Goal: Information Seeking & Learning: Learn about a topic

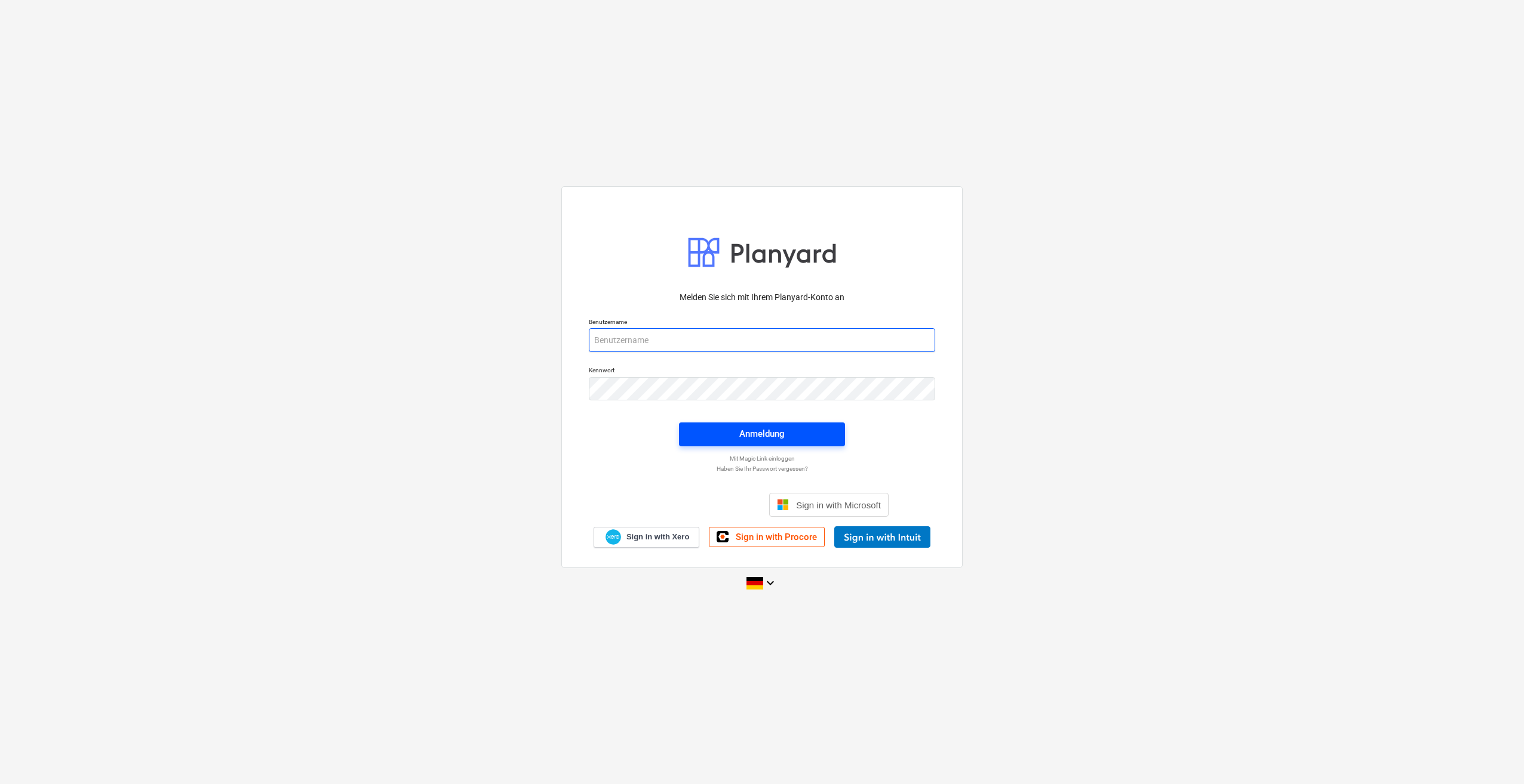
type input "[PERSON_NAME][EMAIL_ADDRESS][PERSON_NAME][DOMAIN_NAME]"
click at [685, 432] on button "Anmeldung" at bounding box center [762, 434] width 166 height 24
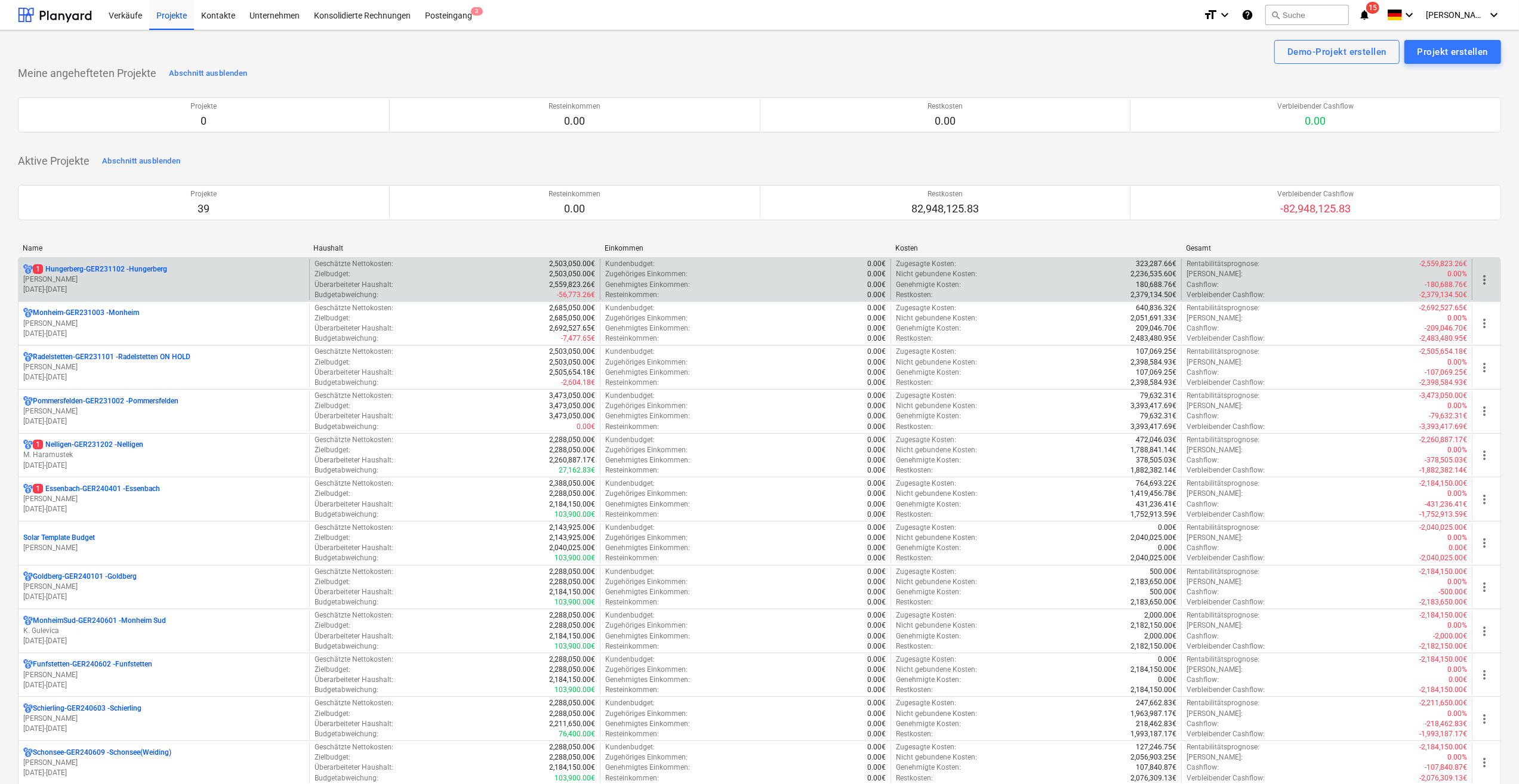
click at [89, 278] on p "[PERSON_NAME]" at bounding box center [164, 280] width 281 height 10
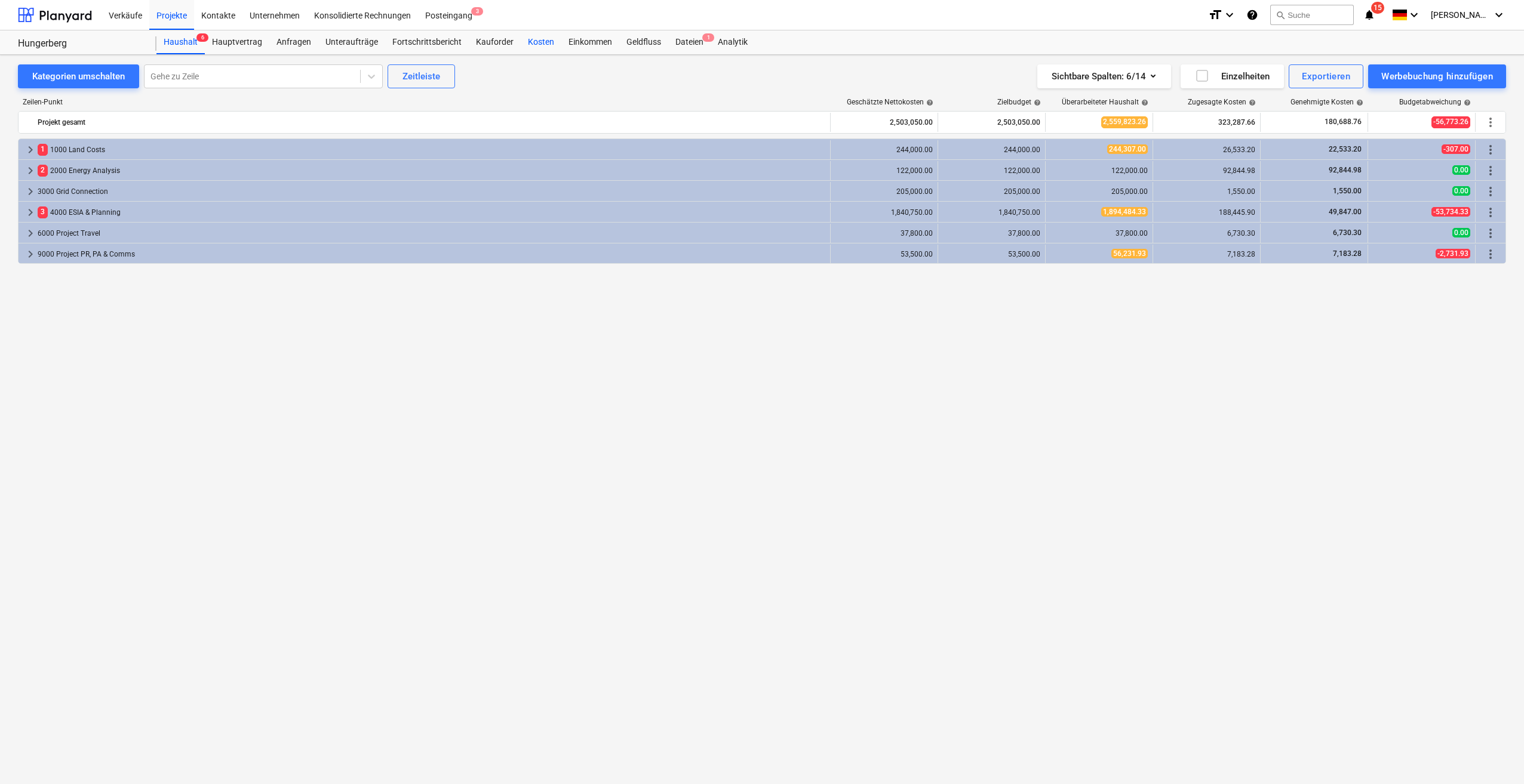
click at [531, 42] on div "Kosten" at bounding box center [541, 42] width 40 height 24
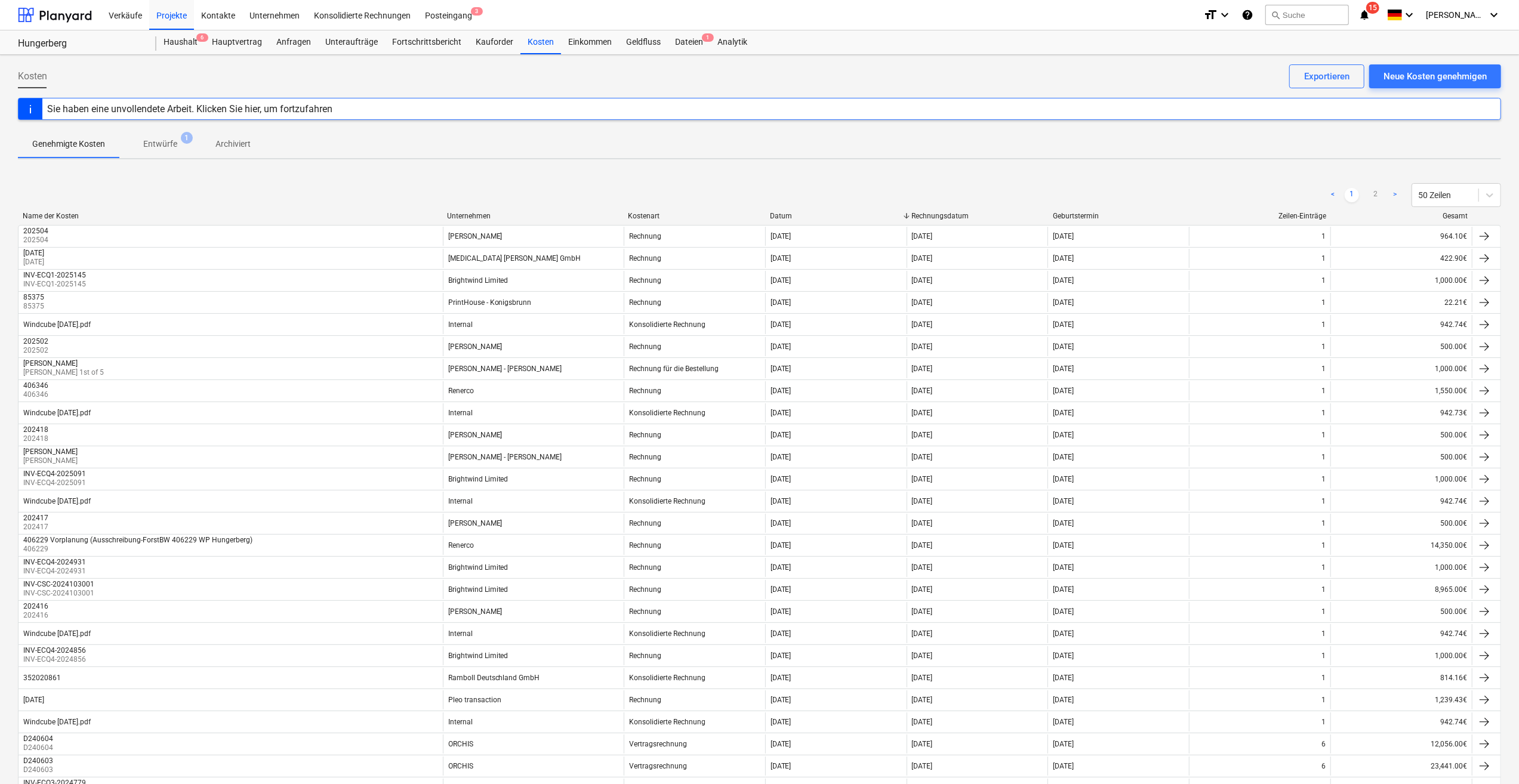
click at [472, 213] on div "Unternehmen" at bounding box center [532, 216] width 171 height 8
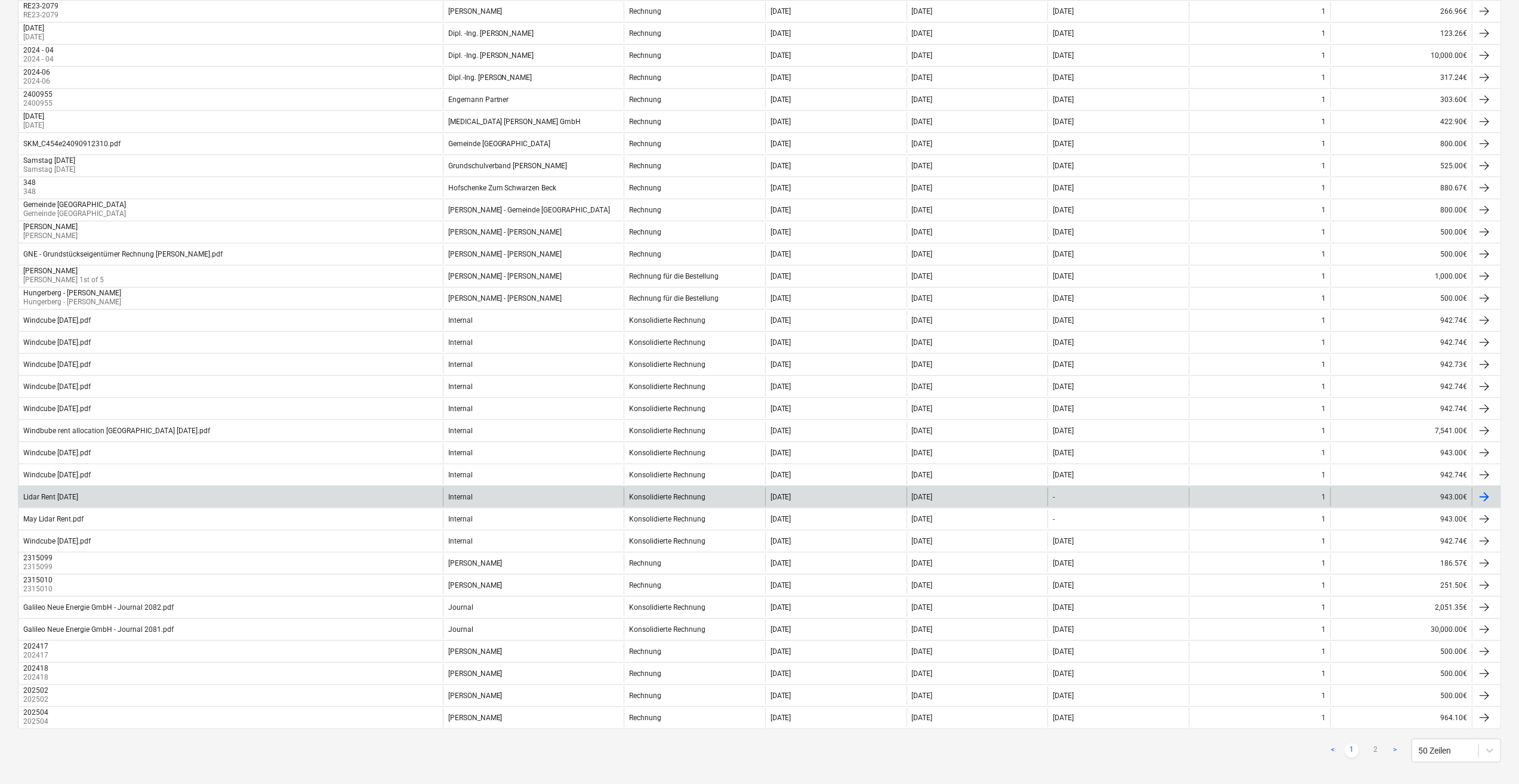
scroll to position [602, 0]
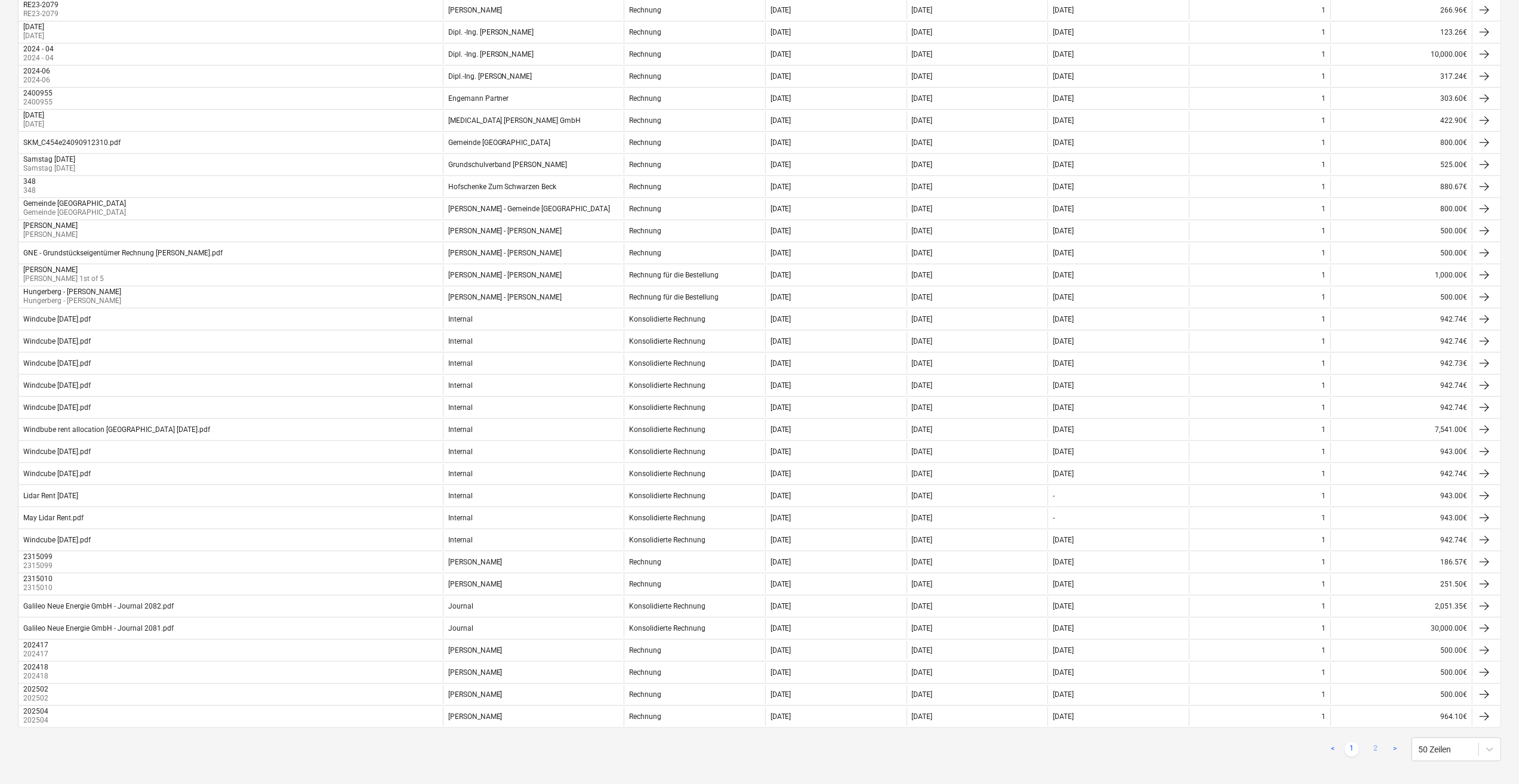
click at [1375, 742] on link "2" at bounding box center [1376, 750] width 14 height 14
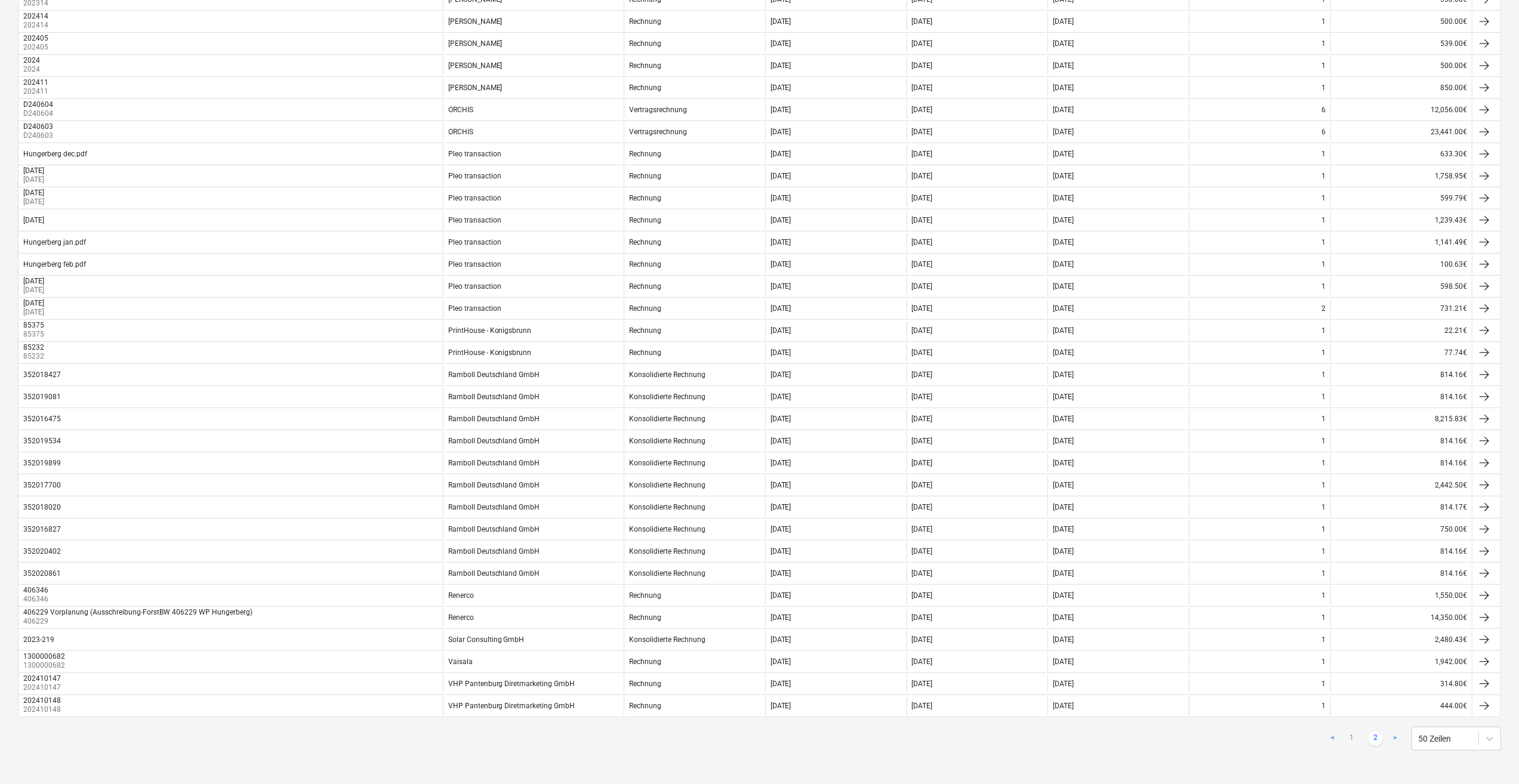
scroll to position [361, 0]
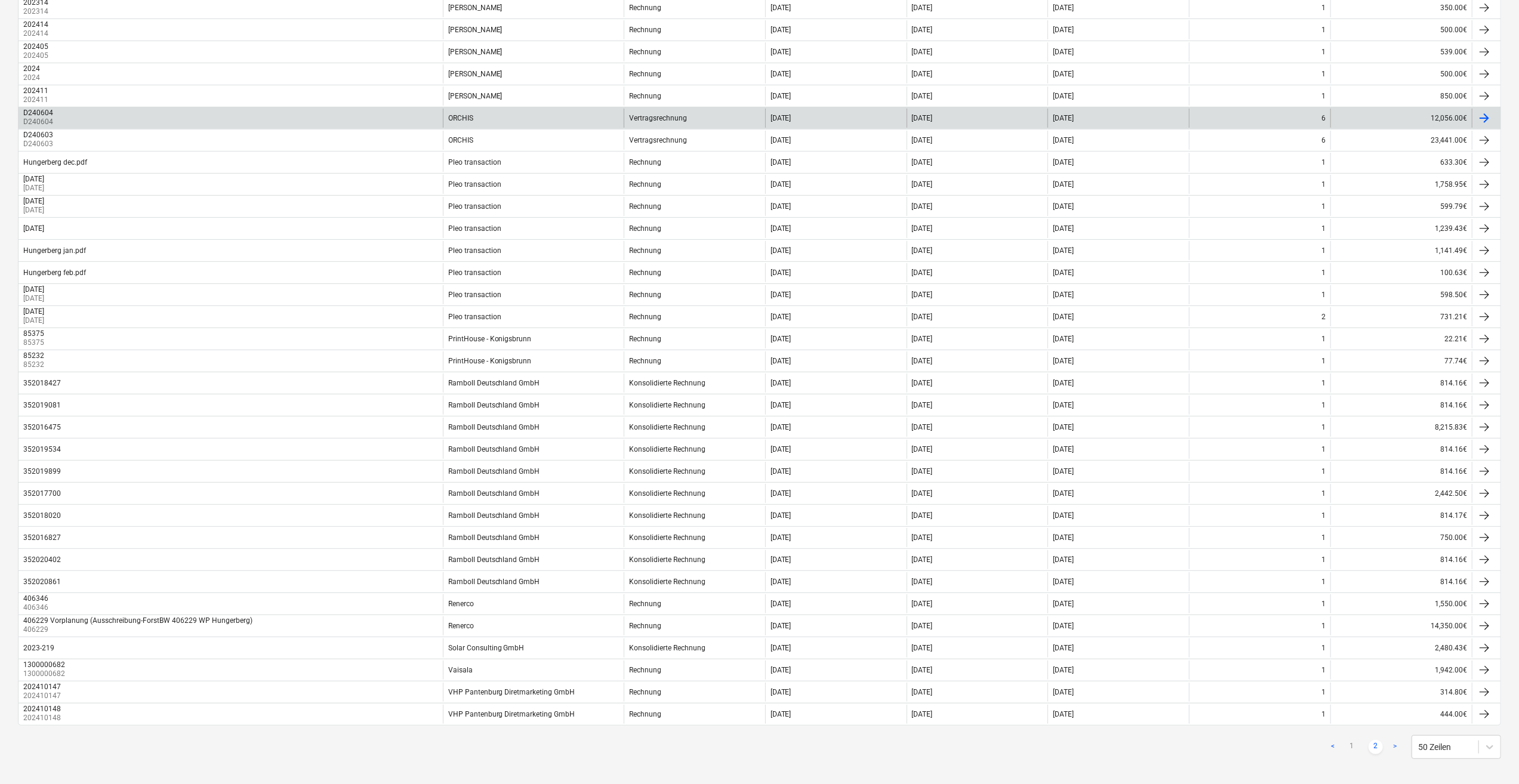
click at [1486, 117] on div at bounding box center [1485, 118] width 14 height 14
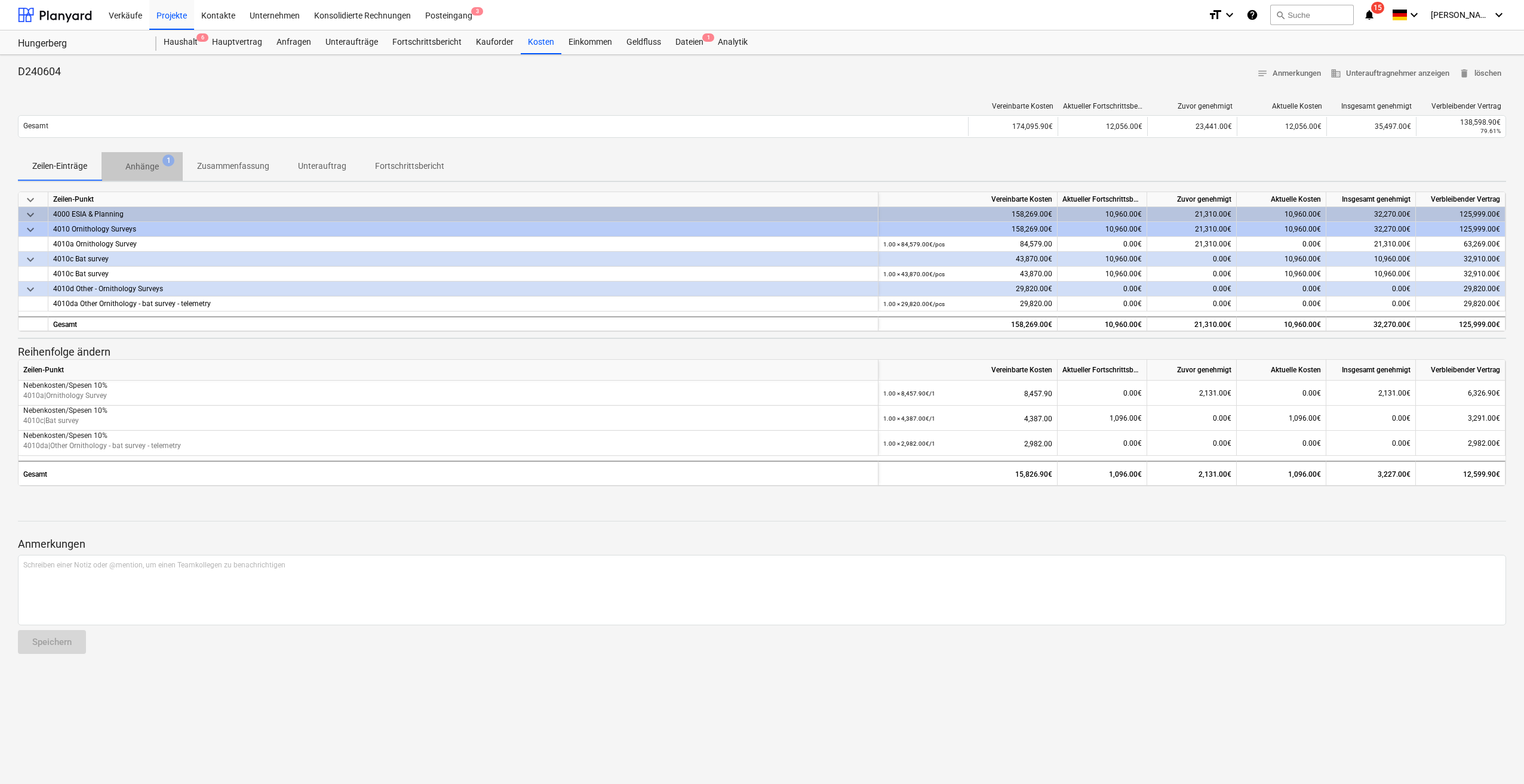
click at [133, 165] on p "Anhänge" at bounding box center [142, 167] width 33 height 12
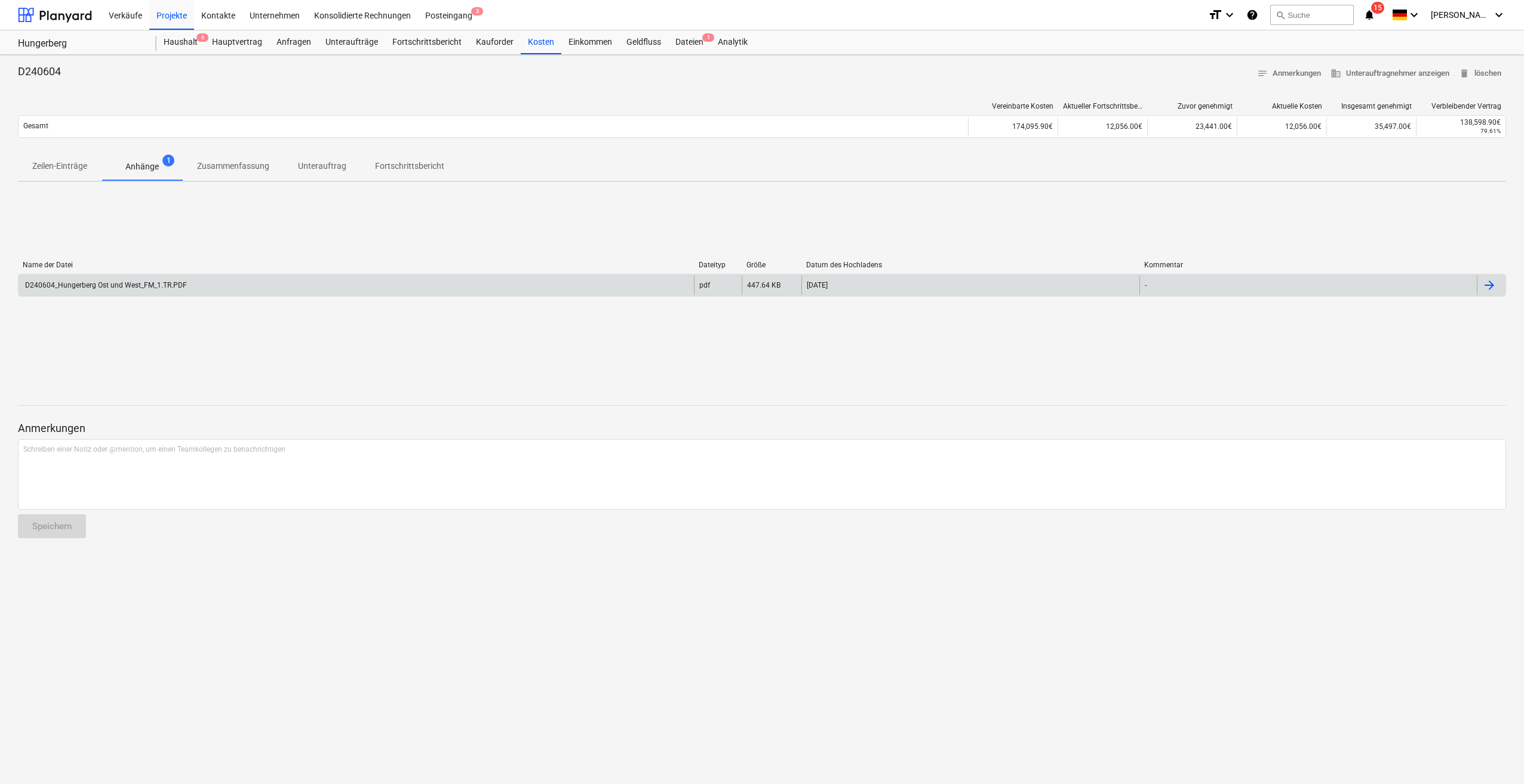
click at [118, 289] on div "D240604_Hungerberg Ost und West_FM_1.TR.PDF" at bounding box center [105, 285] width 163 height 8
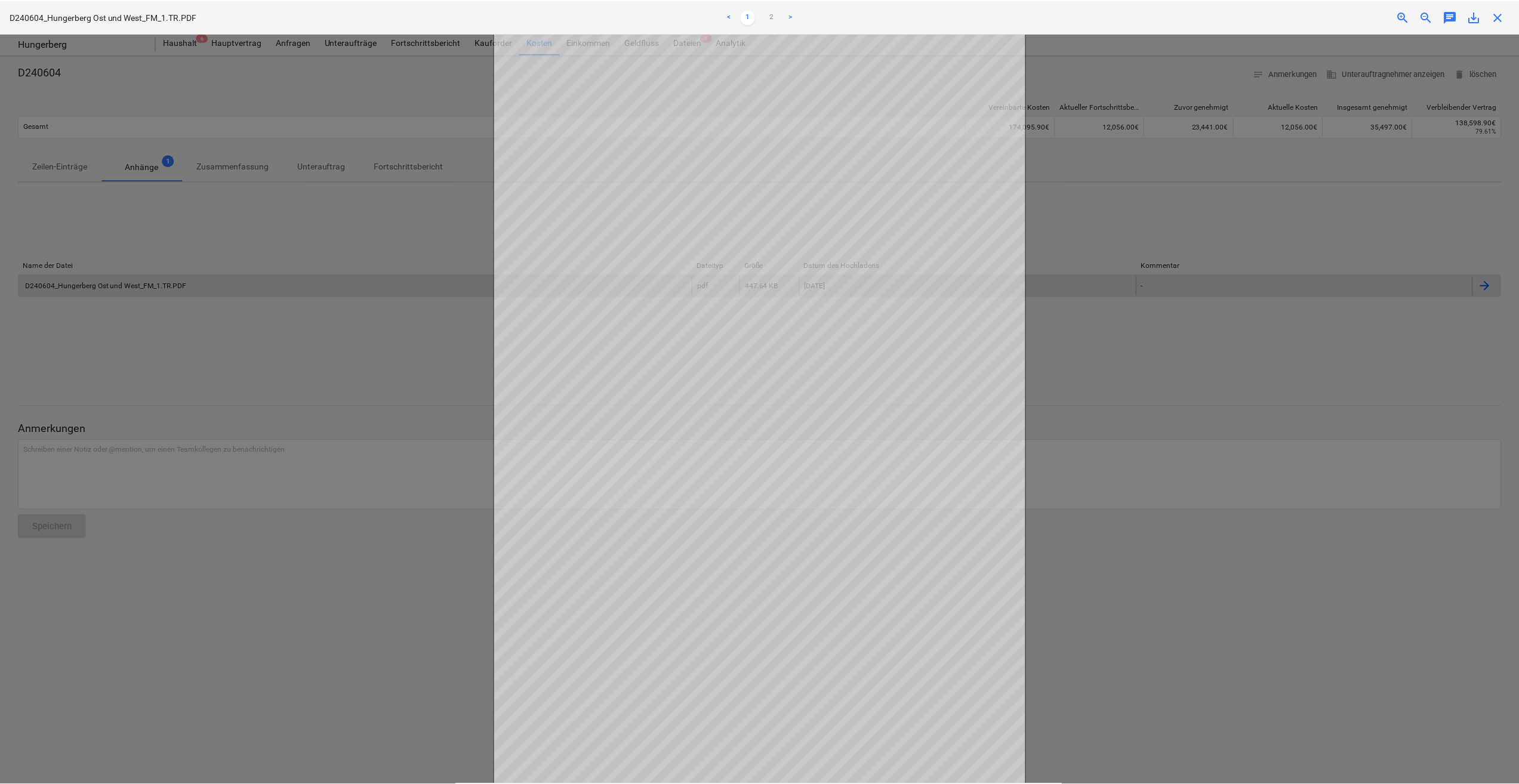
scroll to position [5, 0]
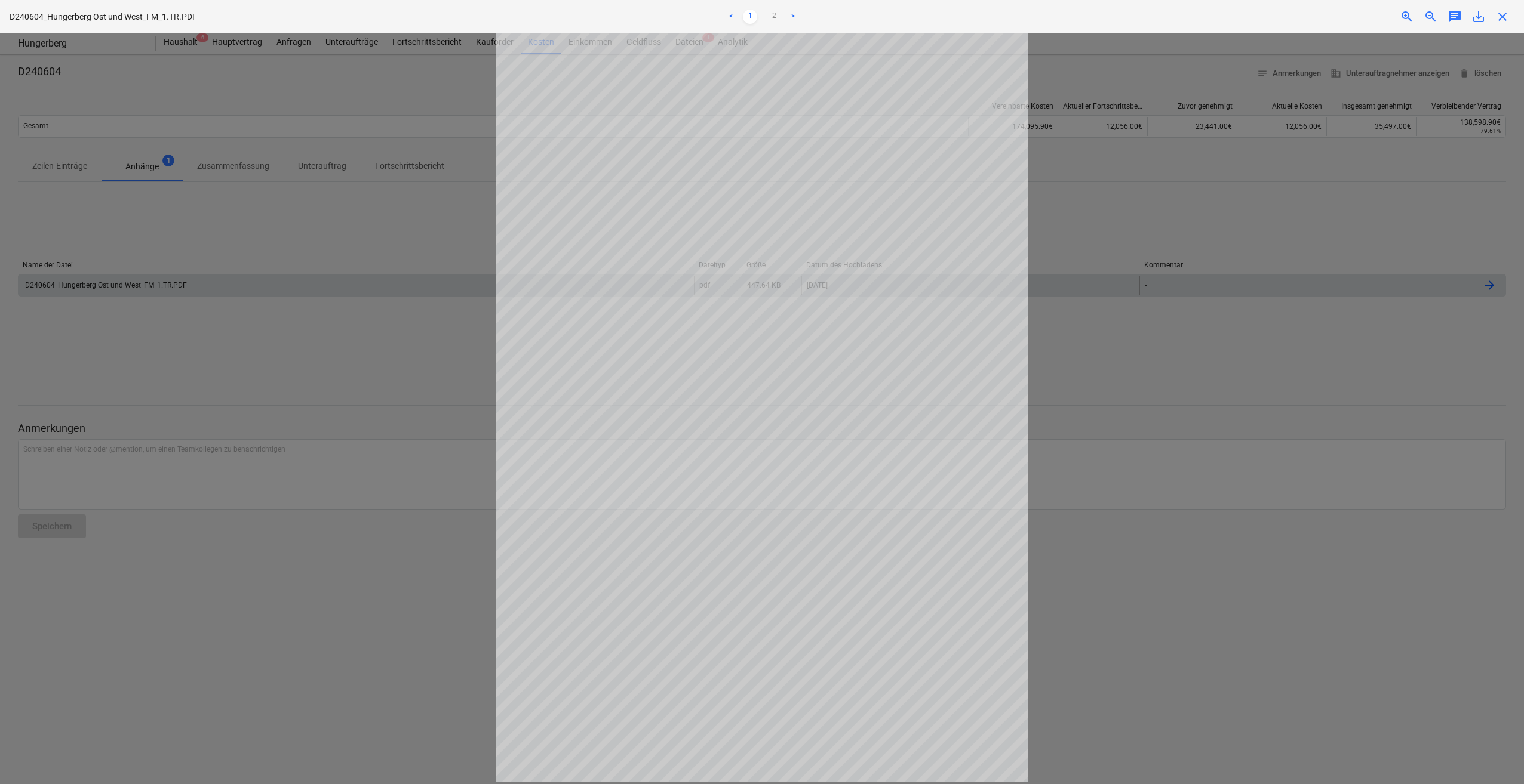
click at [790, 15] on link ">" at bounding box center [793, 17] width 14 height 14
click at [1504, 20] on span "close" at bounding box center [1503, 17] width 14 height 14
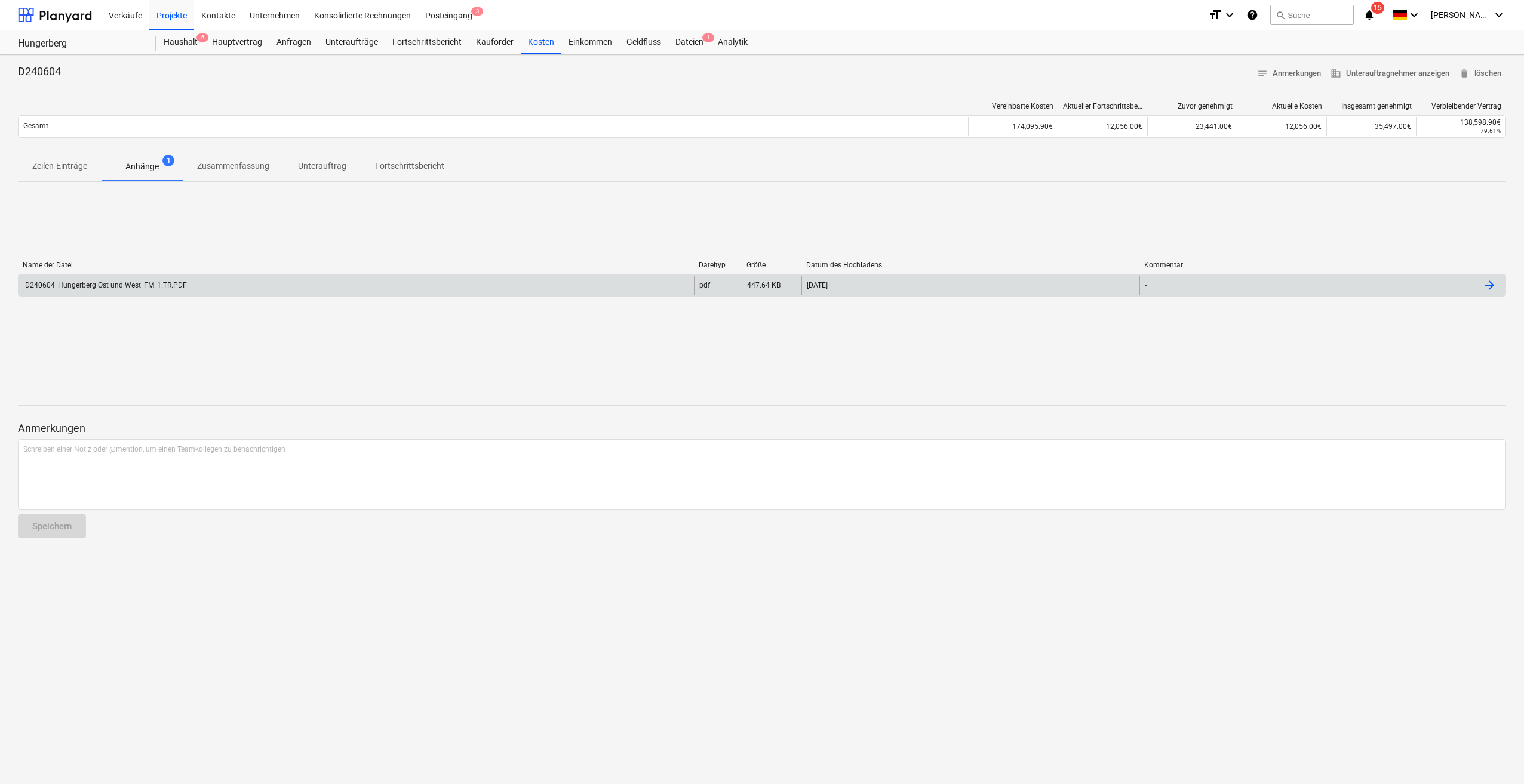
click at [83, 165] on p "Zeilen-Einträge" at bounding box center [60, 166] width 55 height 12
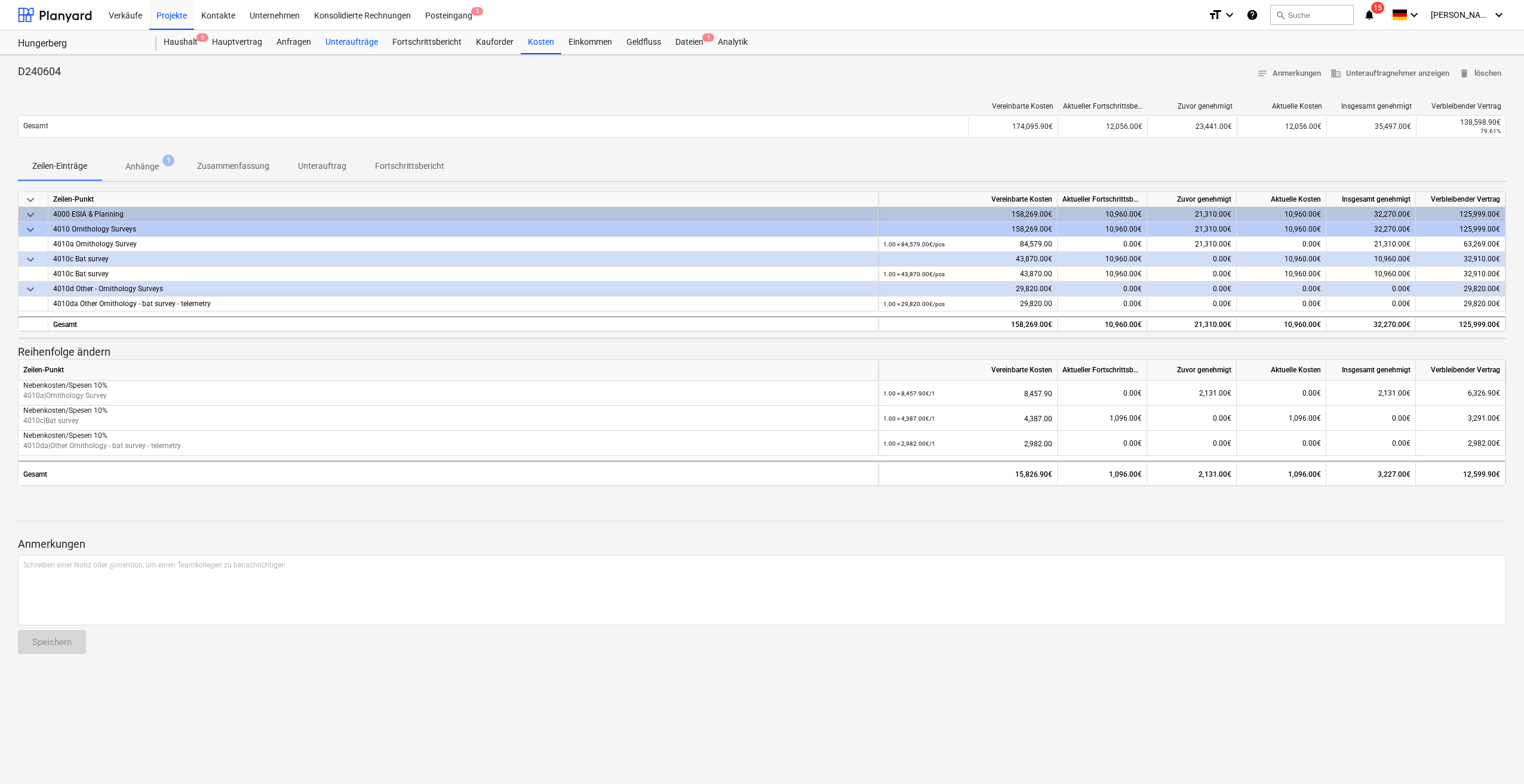
click at [355, 46] on div "Unteraufträge" at bounding box center [352, 42] width 67 height 24
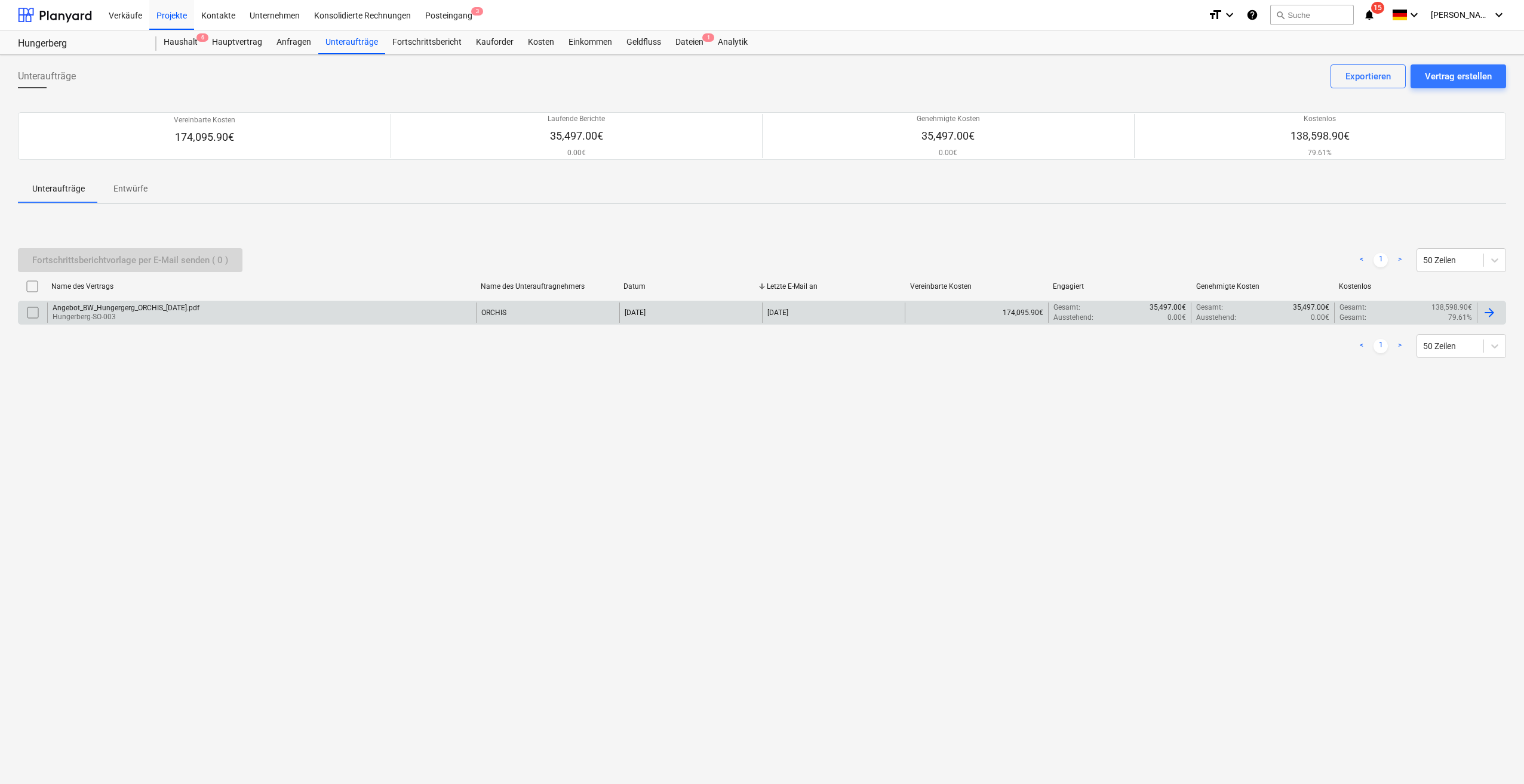
click at [162, 309] on div "Angebot_BW_Hungergerg_ORCHIS_[DATE].pdf" at bounding box center [126, 308] width 147 height 8
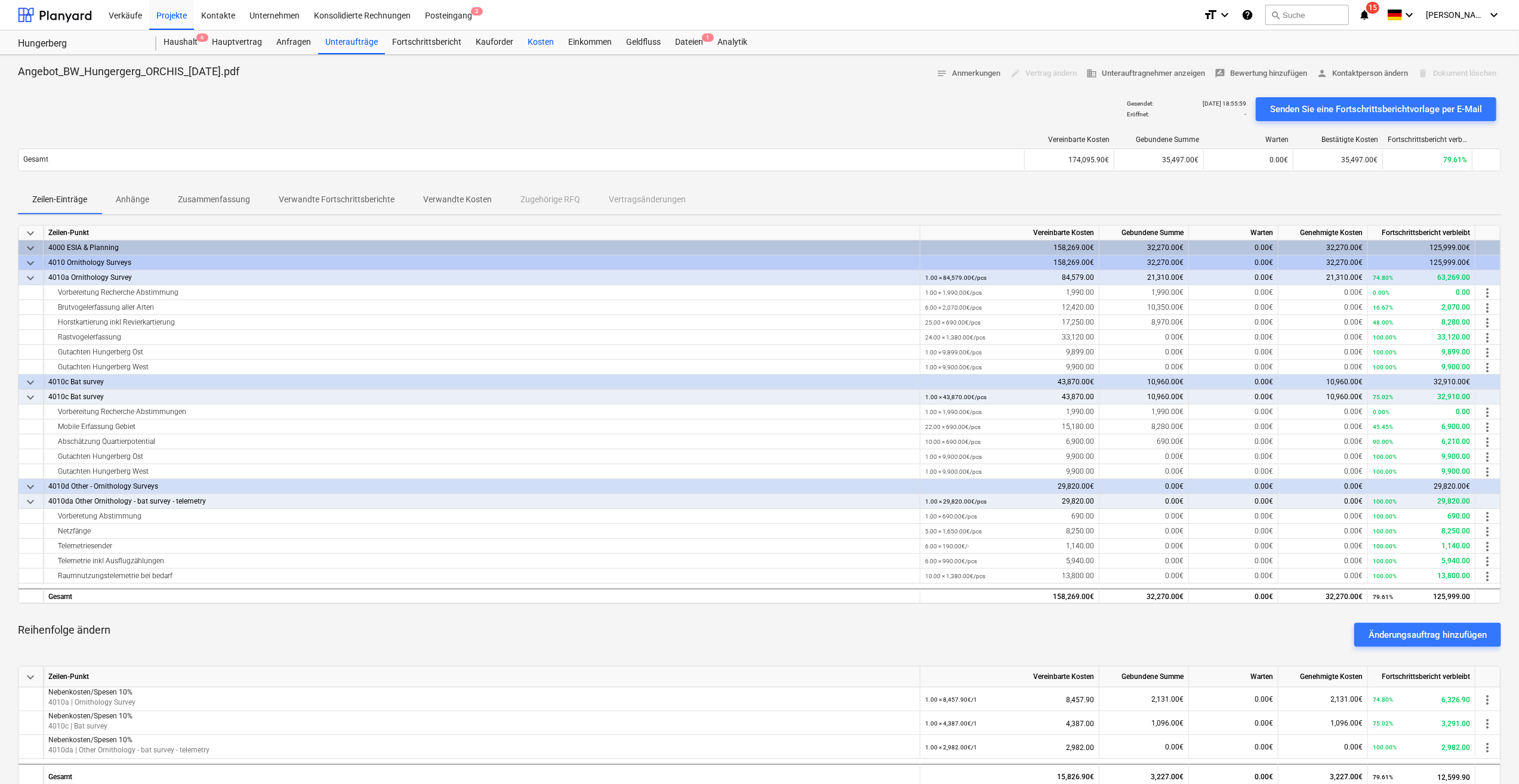
click at [542, 44] on div "Kosten" at bounding box center [541, 42] width 40 height 24
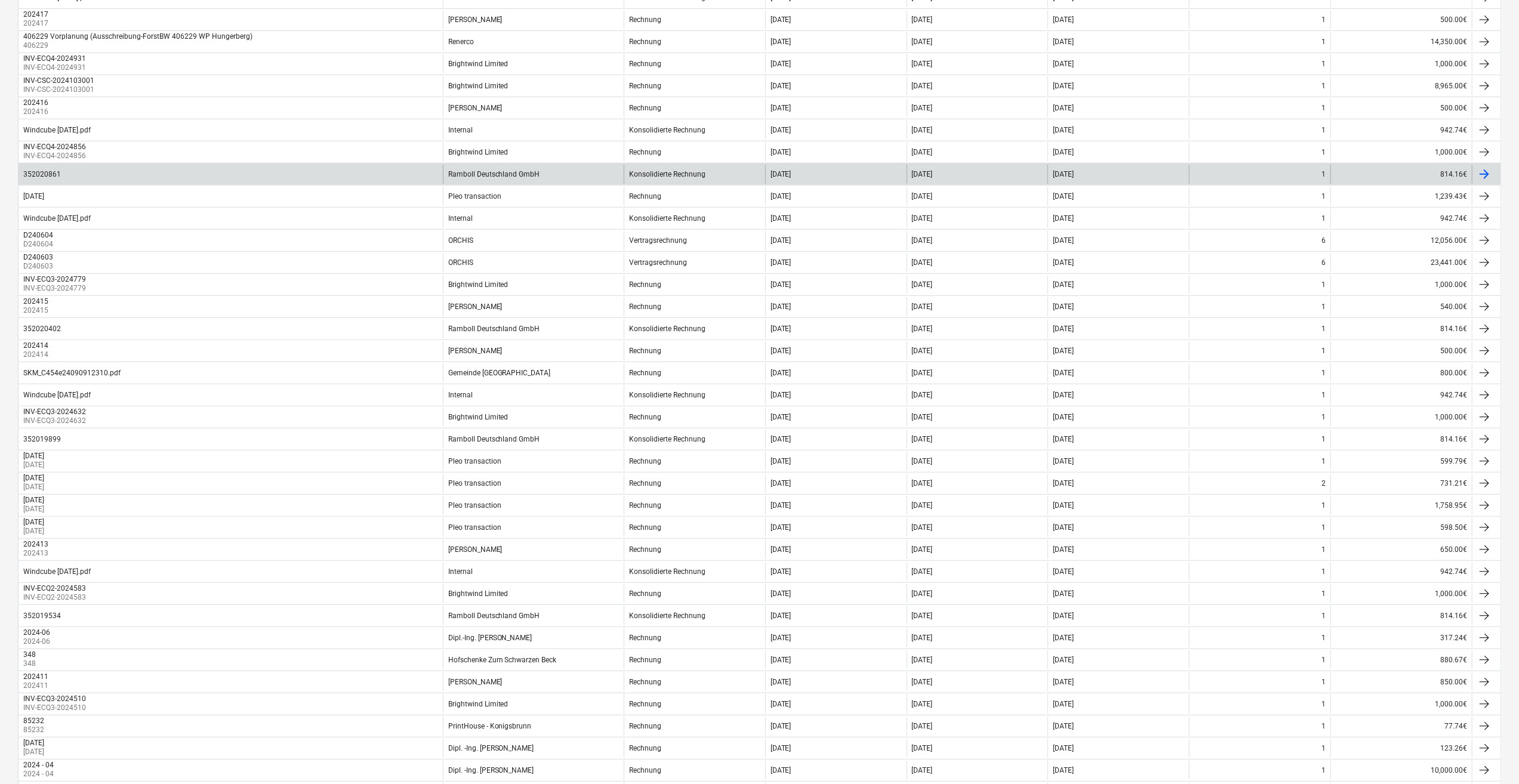
scroll to position [602, 0]
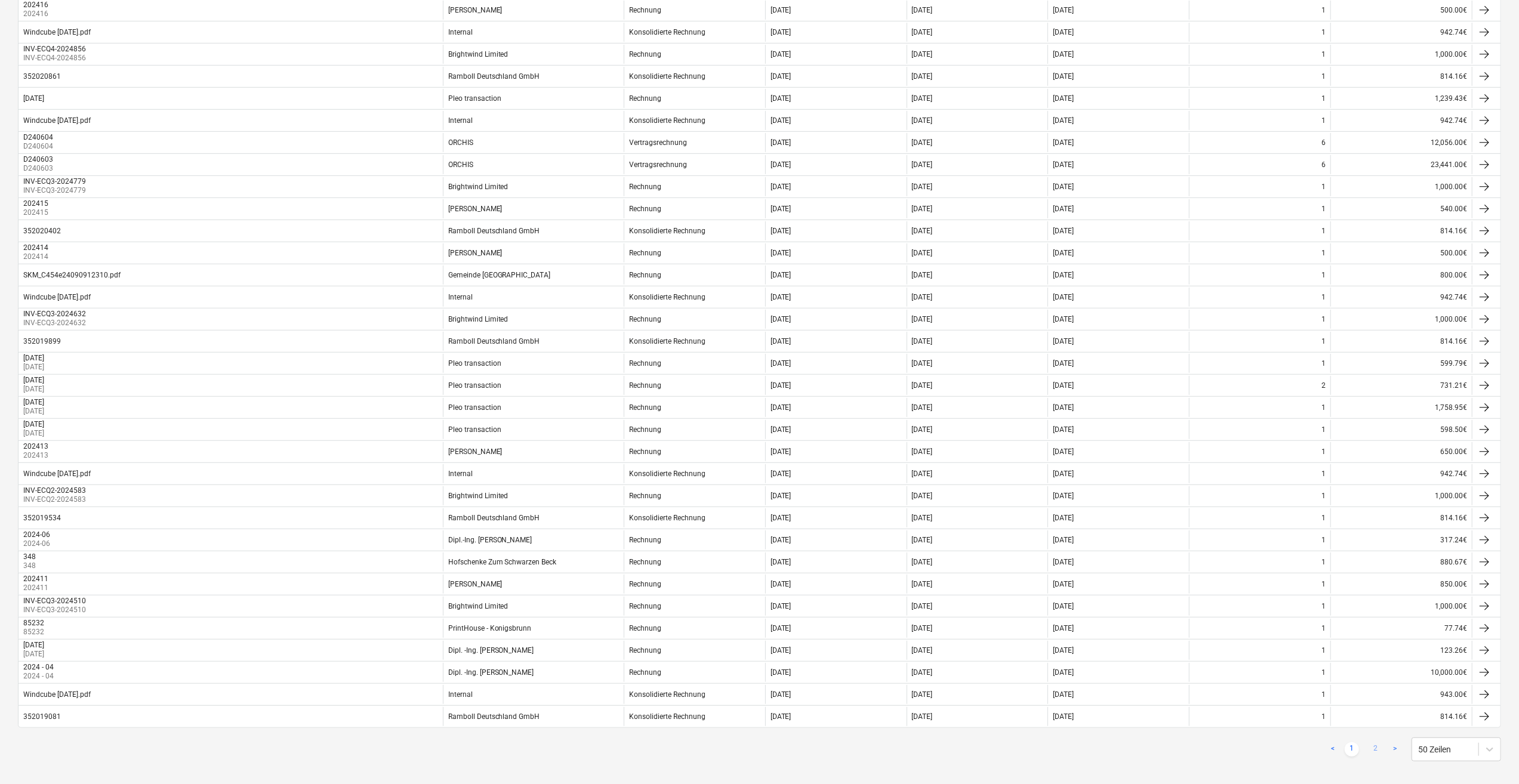
click at [1376, 742] on link "2" at bounding box center [1376, 750] width 14 height 14
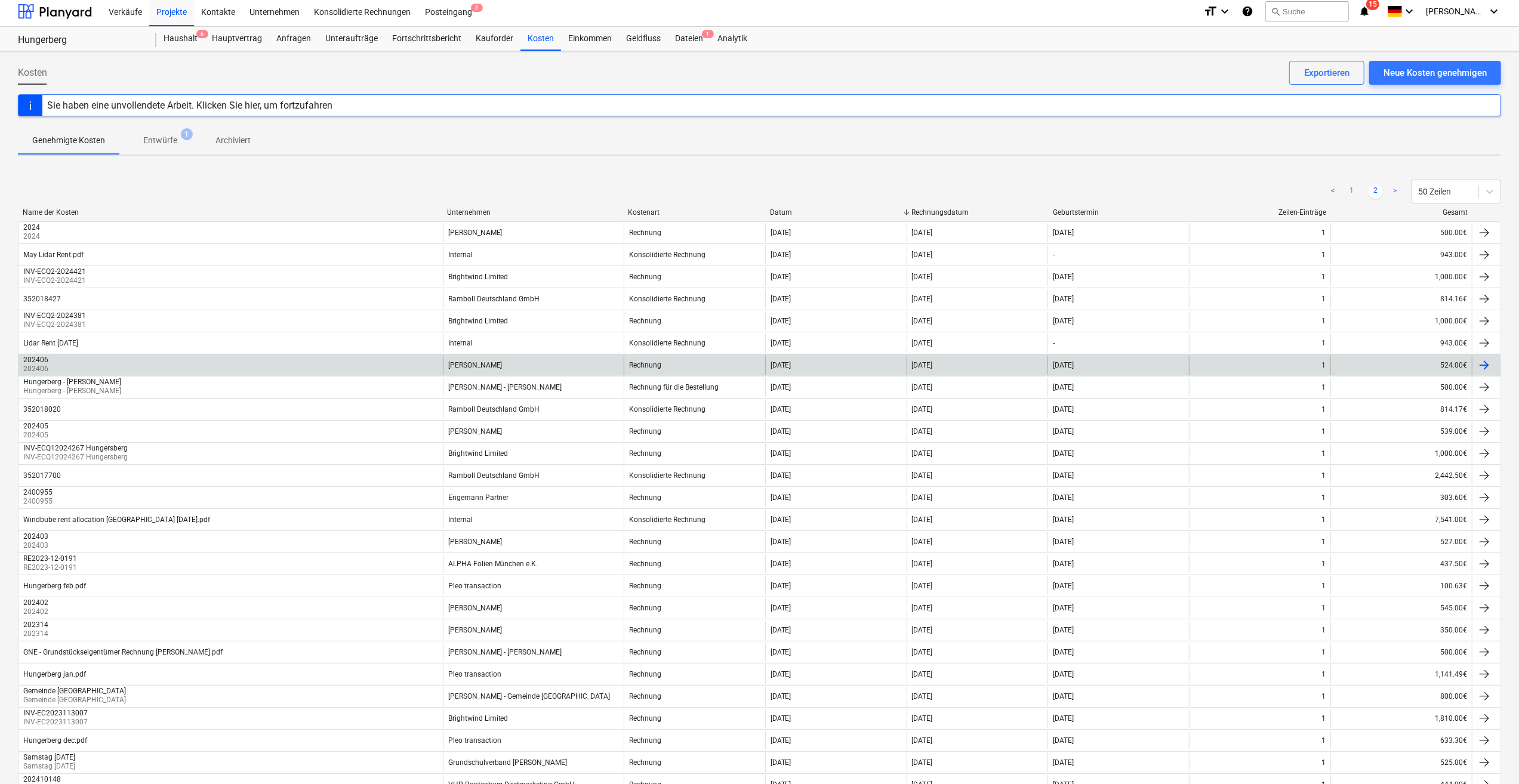
scroll to position [3, 0]
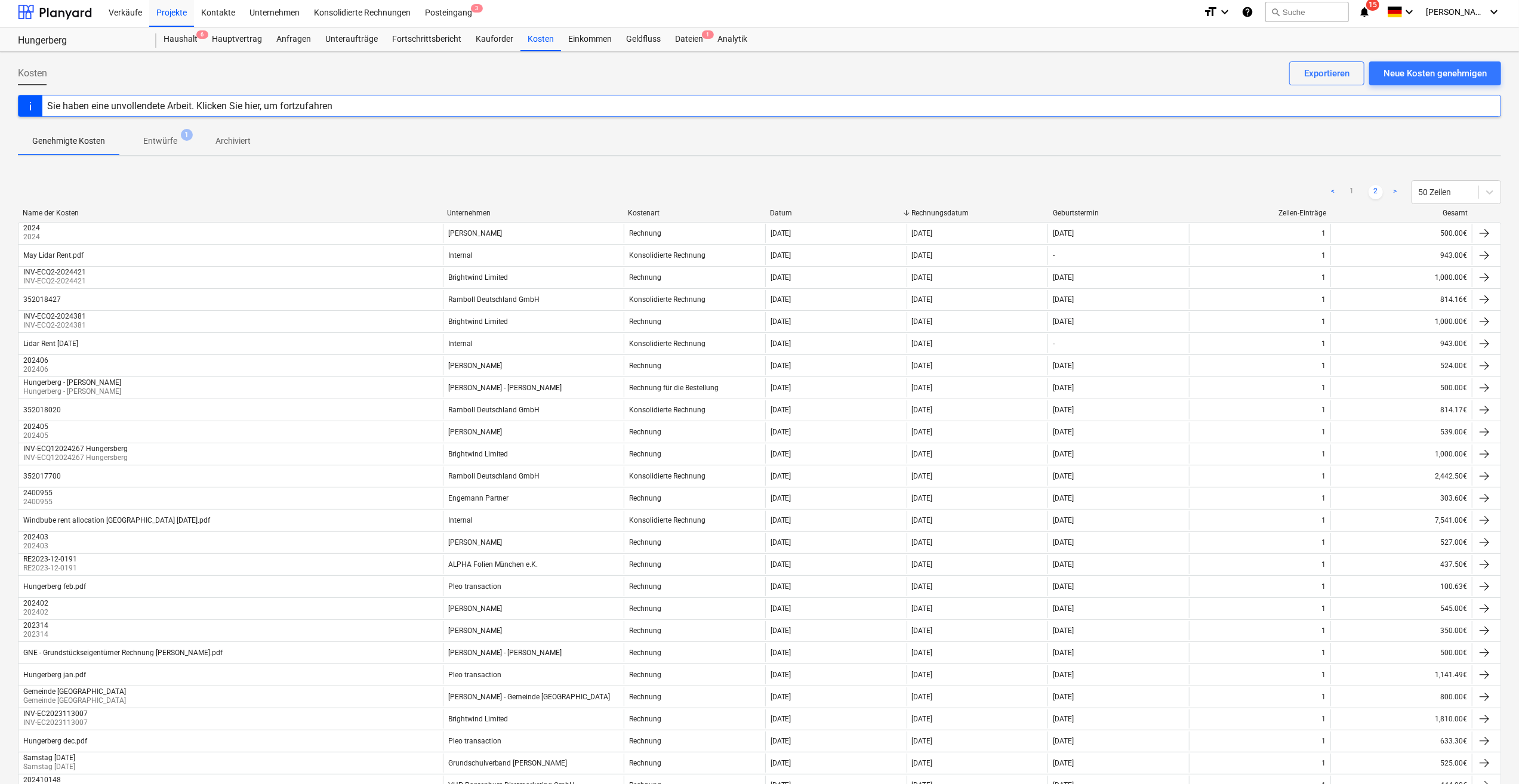
click at [482, 213] on div "Unternehmen" at bounding box center [532, 213] width 171 height 8
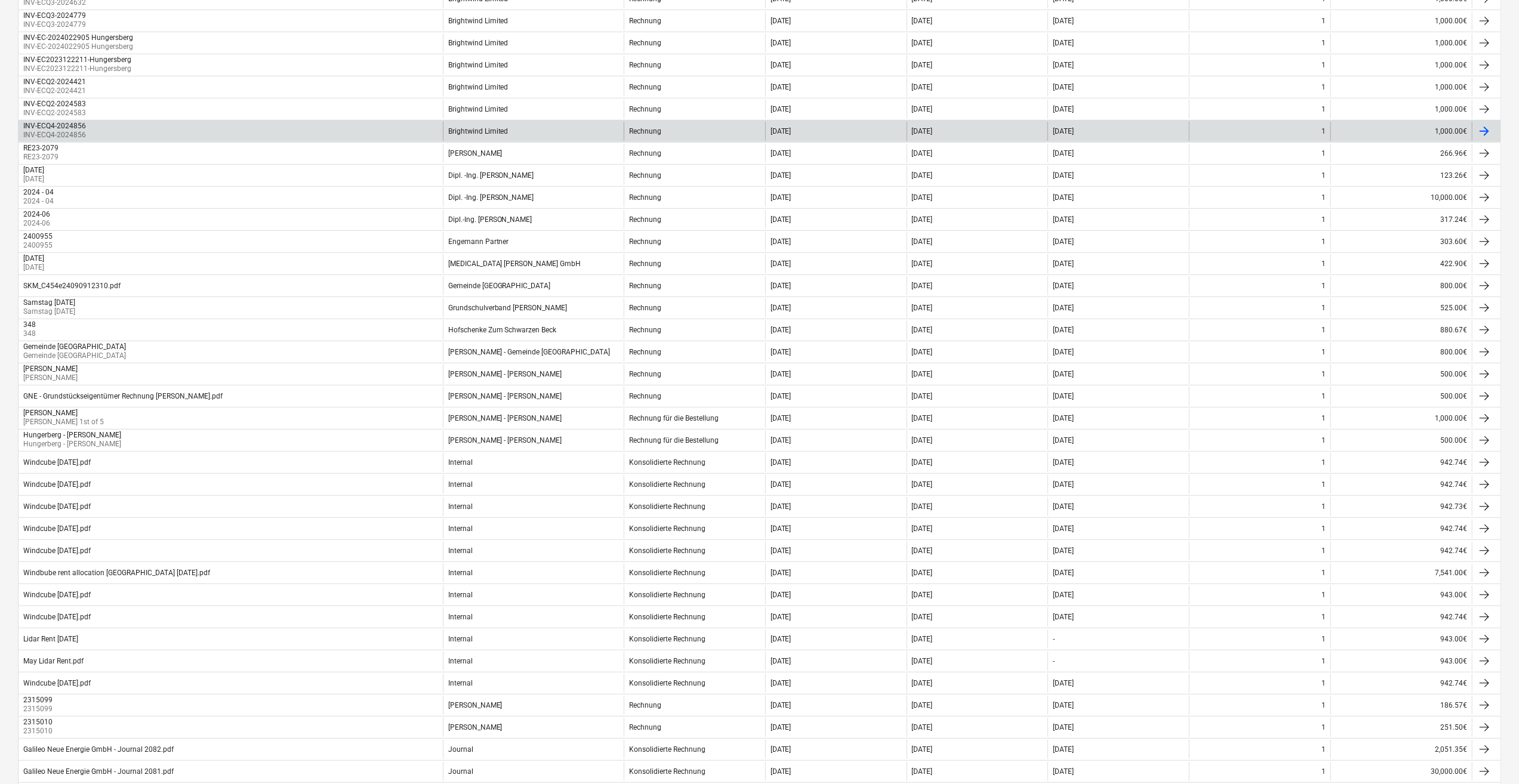
scroll to position [600, 0]
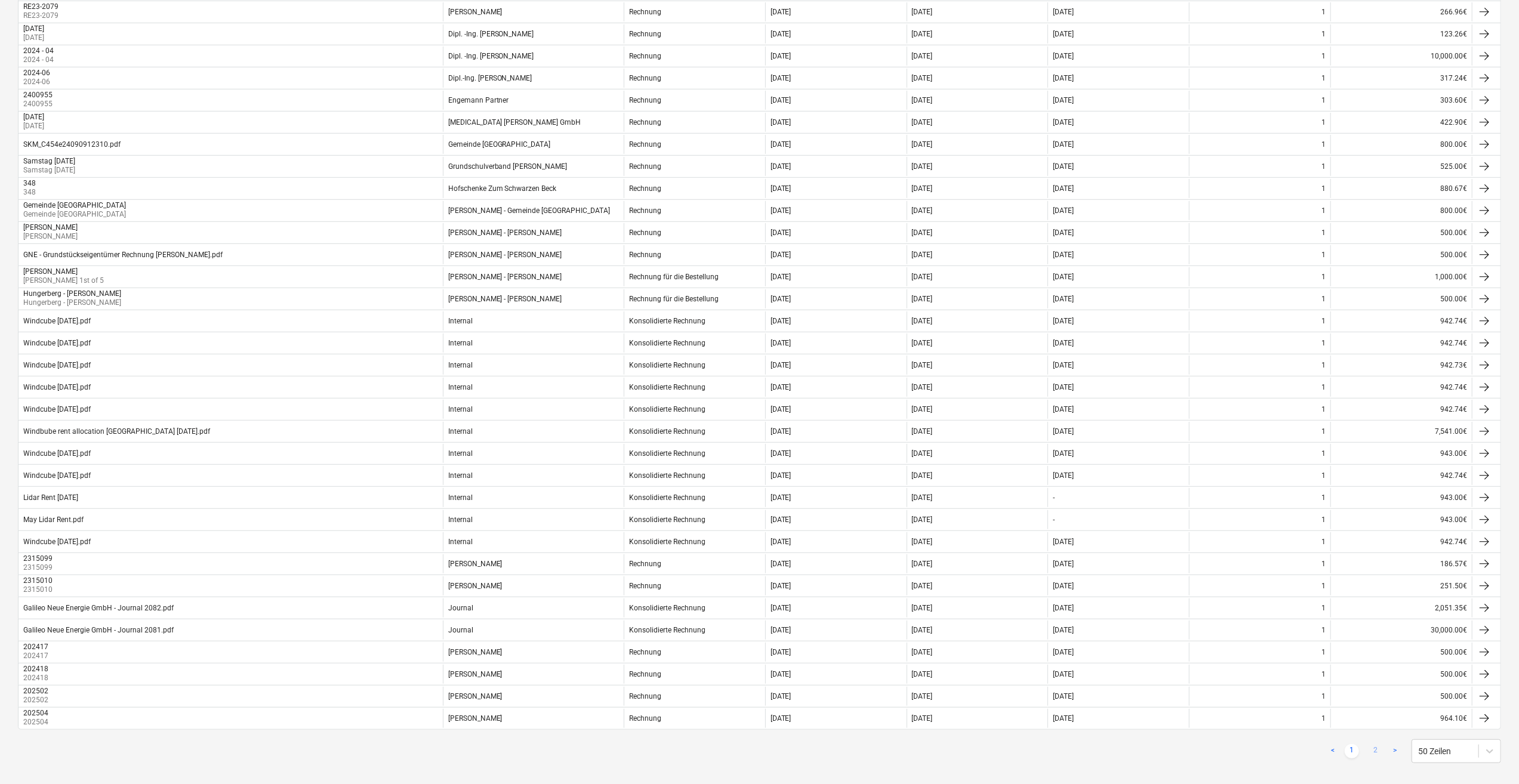
click at [1376, 744] on link "2" at bounding box center [1376, 751] width 14 height 14
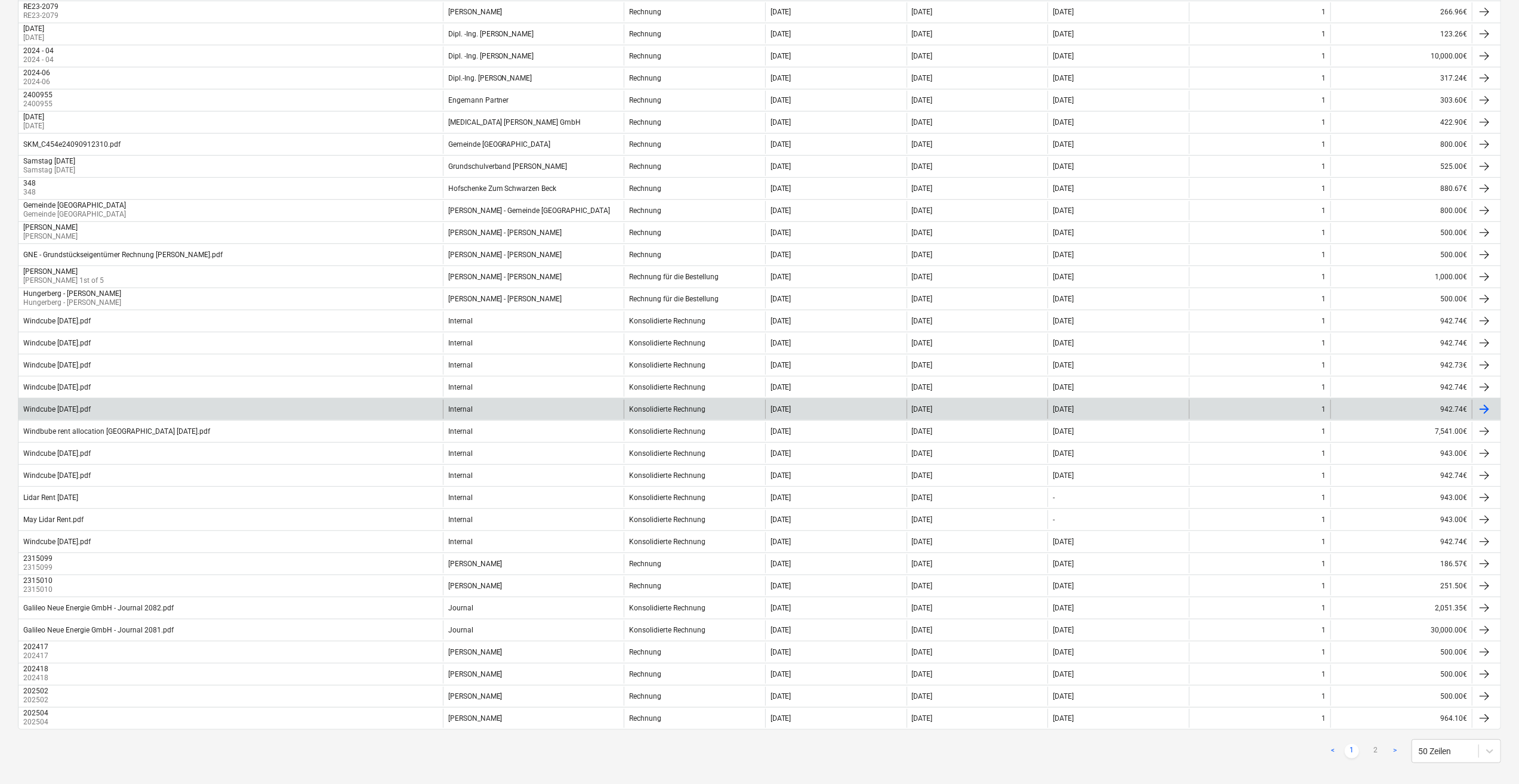
scroll to position [361, 0]
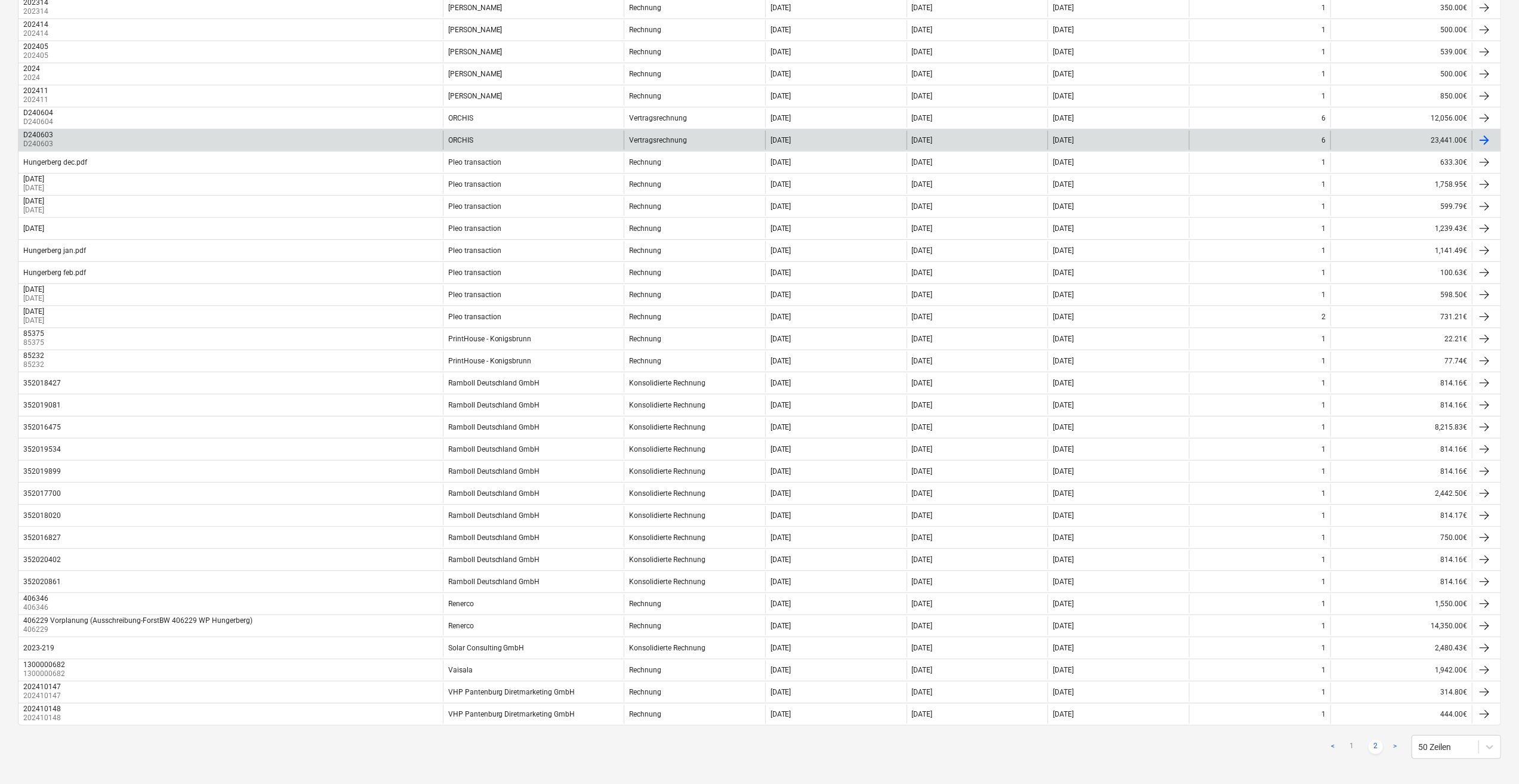
click at [1484, 139] on div at bounding box center [1485, 141] width 14 height 14
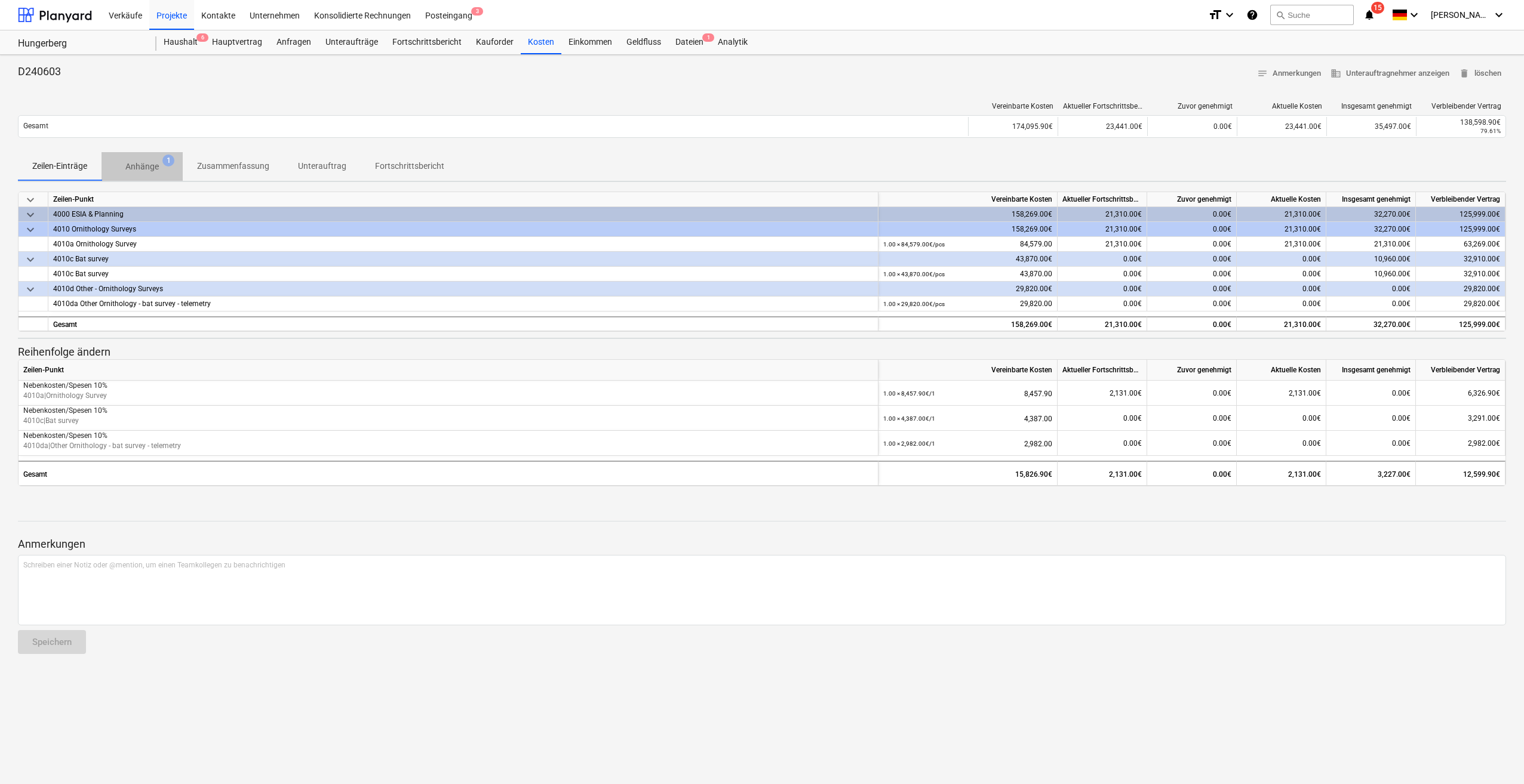
click at [149, 168] on p "Anhänge" at bounding box center [142, 167] width 33 height 12
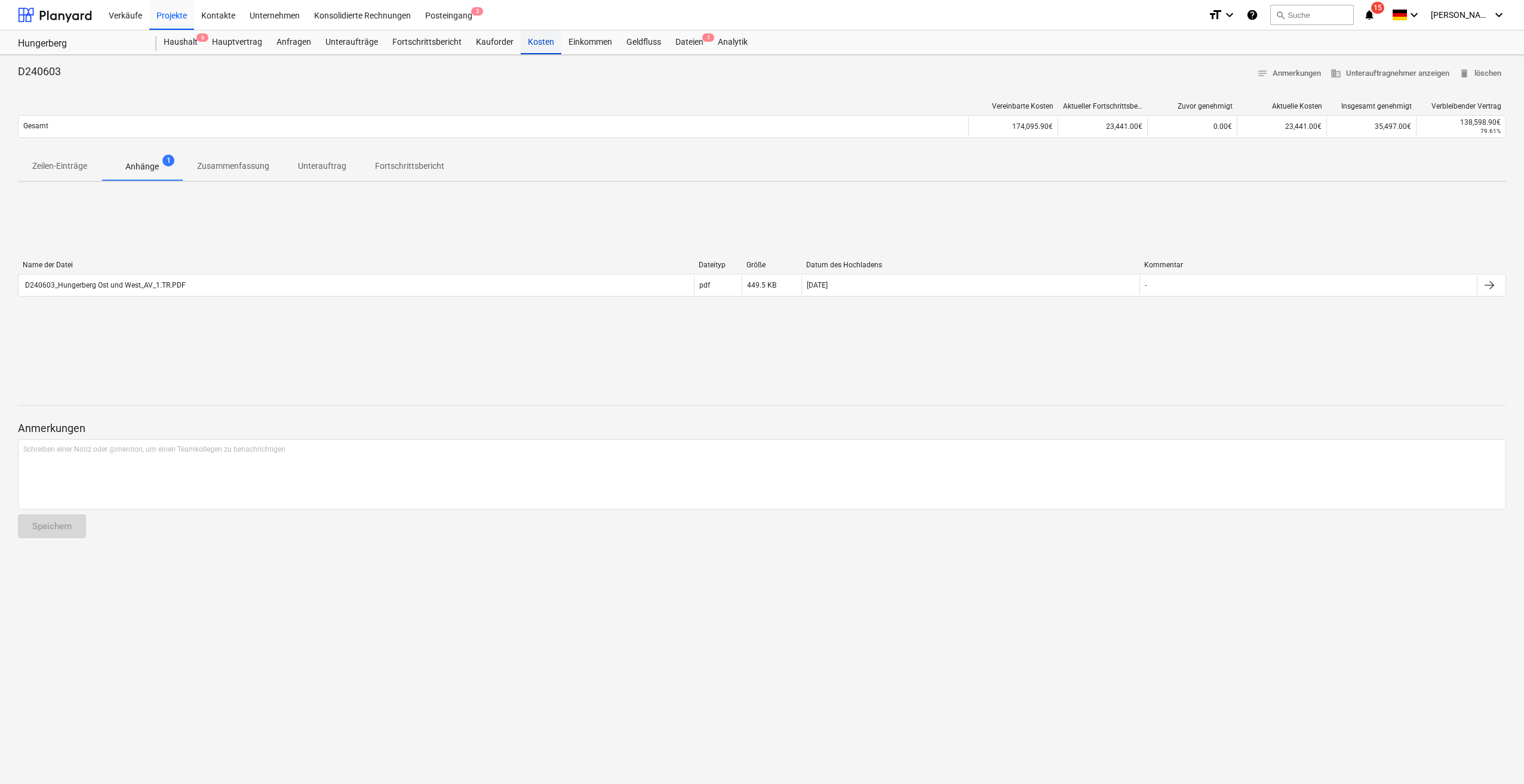
click at [543, 41] on div "Kosten" at bounding box center [541, 42] width 40 height 24
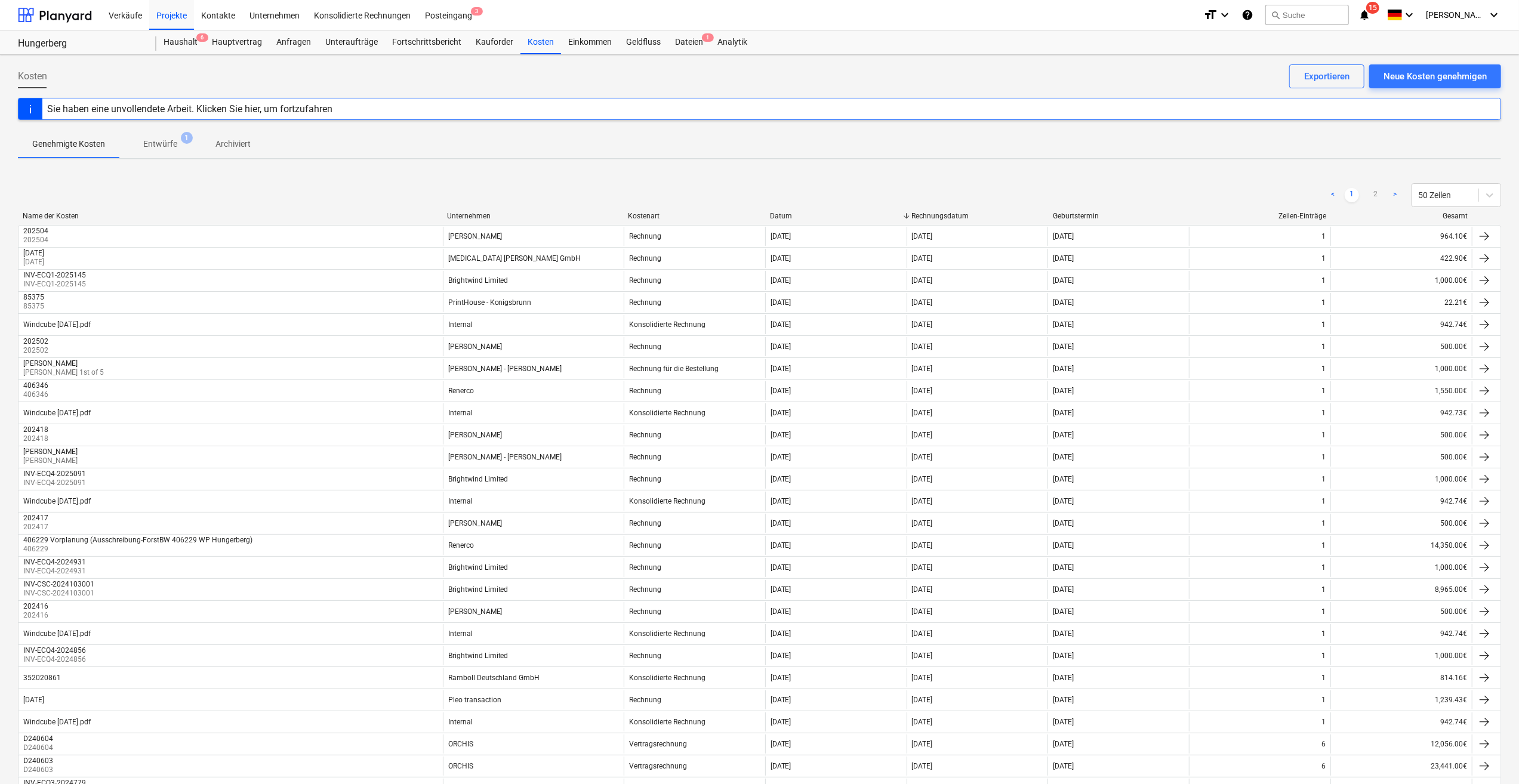
click at [486, 215] on div "Unternehmen" at bounding box center [532, 216] width 171 height 8
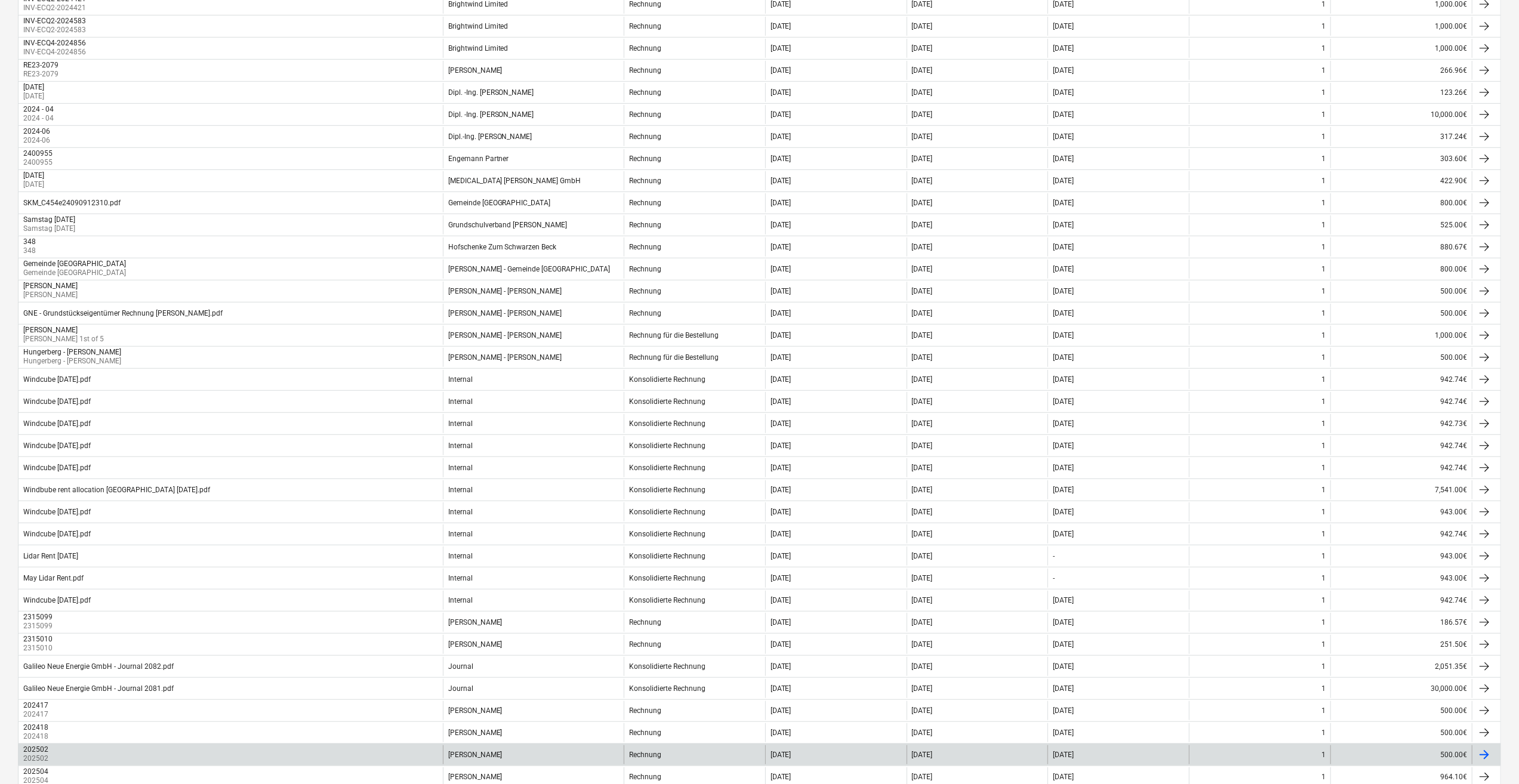
scroll to position [602, 0]
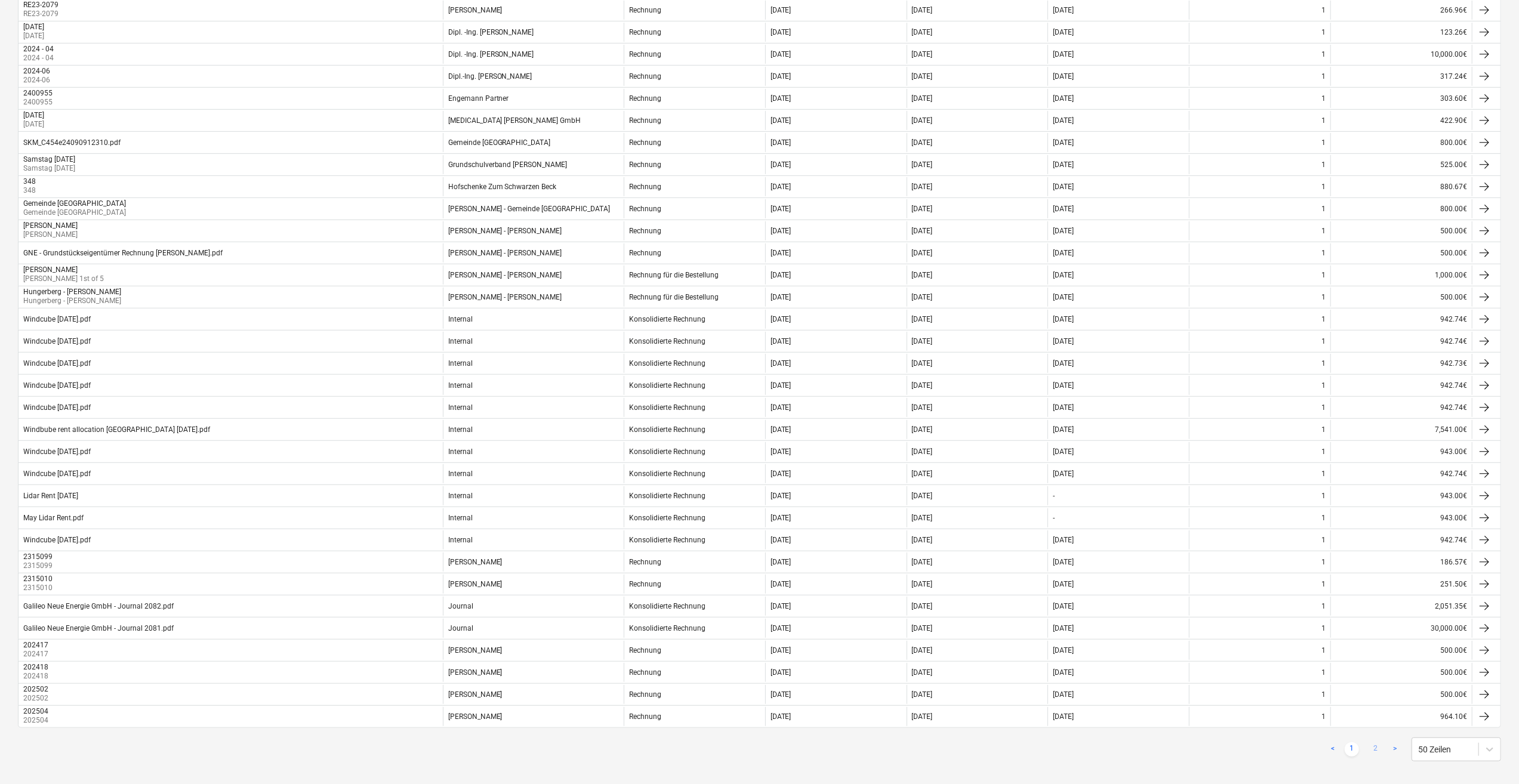
click at [1372, 742] on link "2" at bounding box center [1376, 750] width 14 height 14
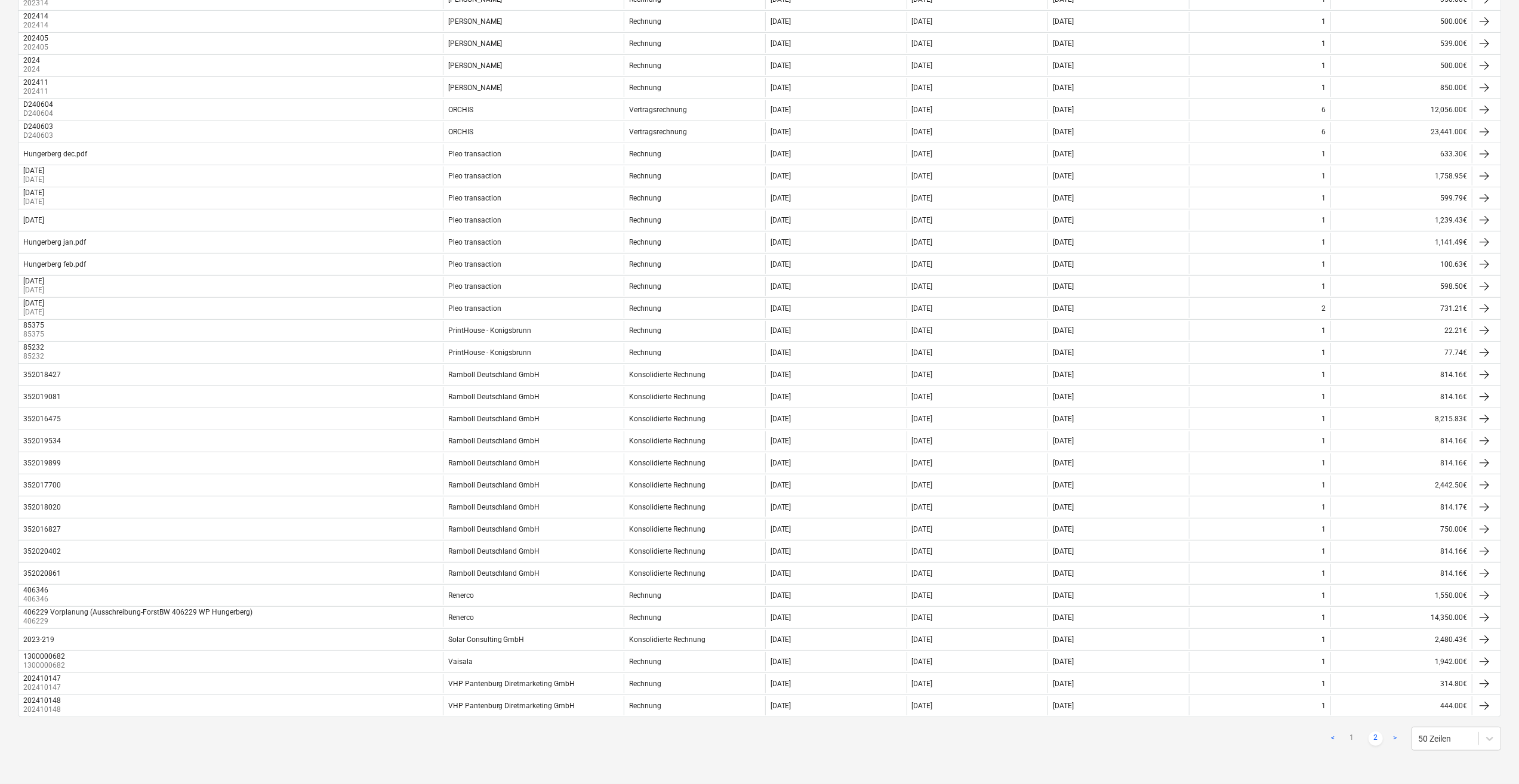
scroll to position [361, 0]
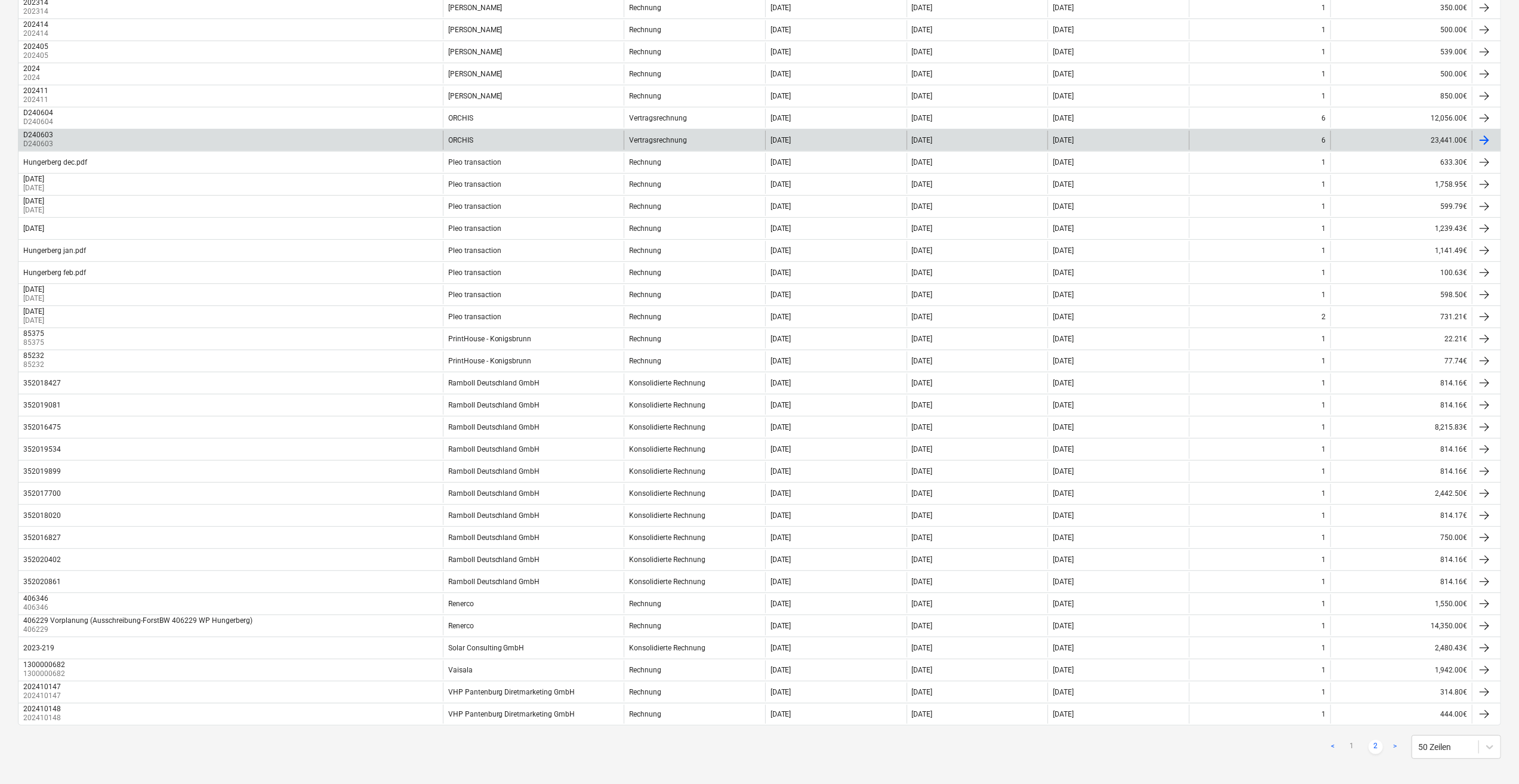
click at [1486, 137] on div at bounding box center [1485, 141] width 14 height 14
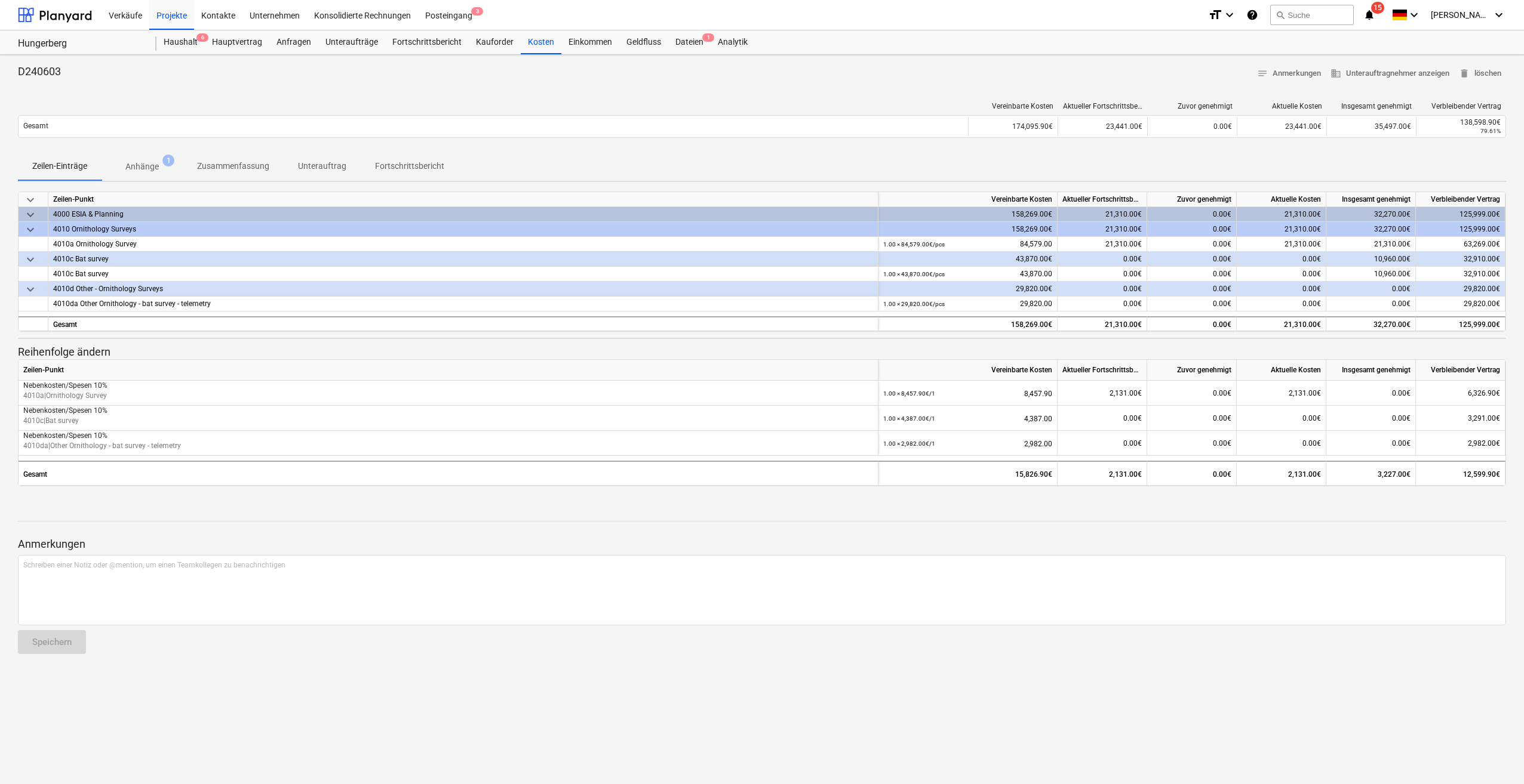
click at [154, 169] on p "Anhänge" at bounding box center [142, 167] width 33 height 12
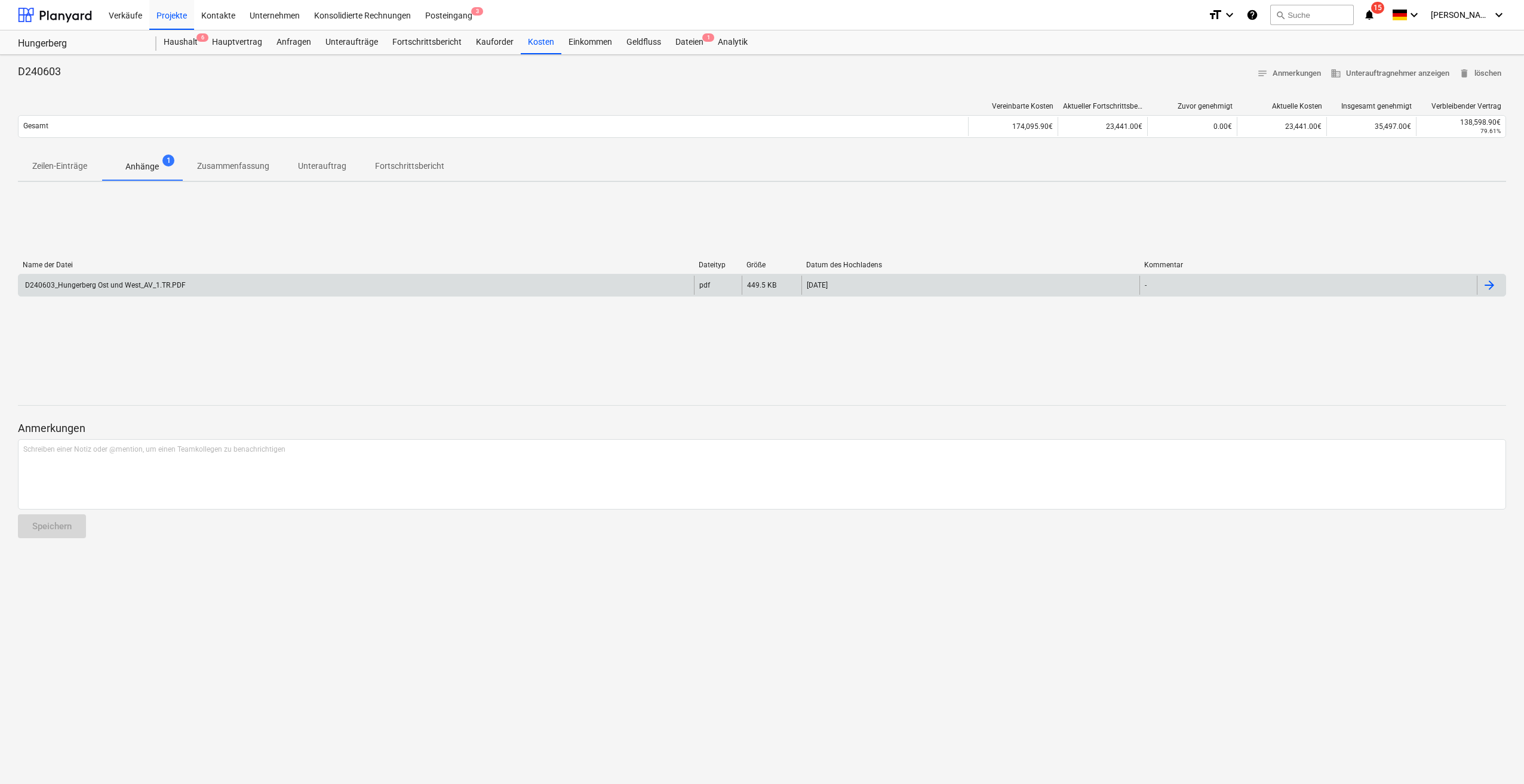
click at [98, 284] on div "D240603_Hungerberg Ost und West_AV_1.TR.PDF" at bounding box center [104, 285] width 162 height 8
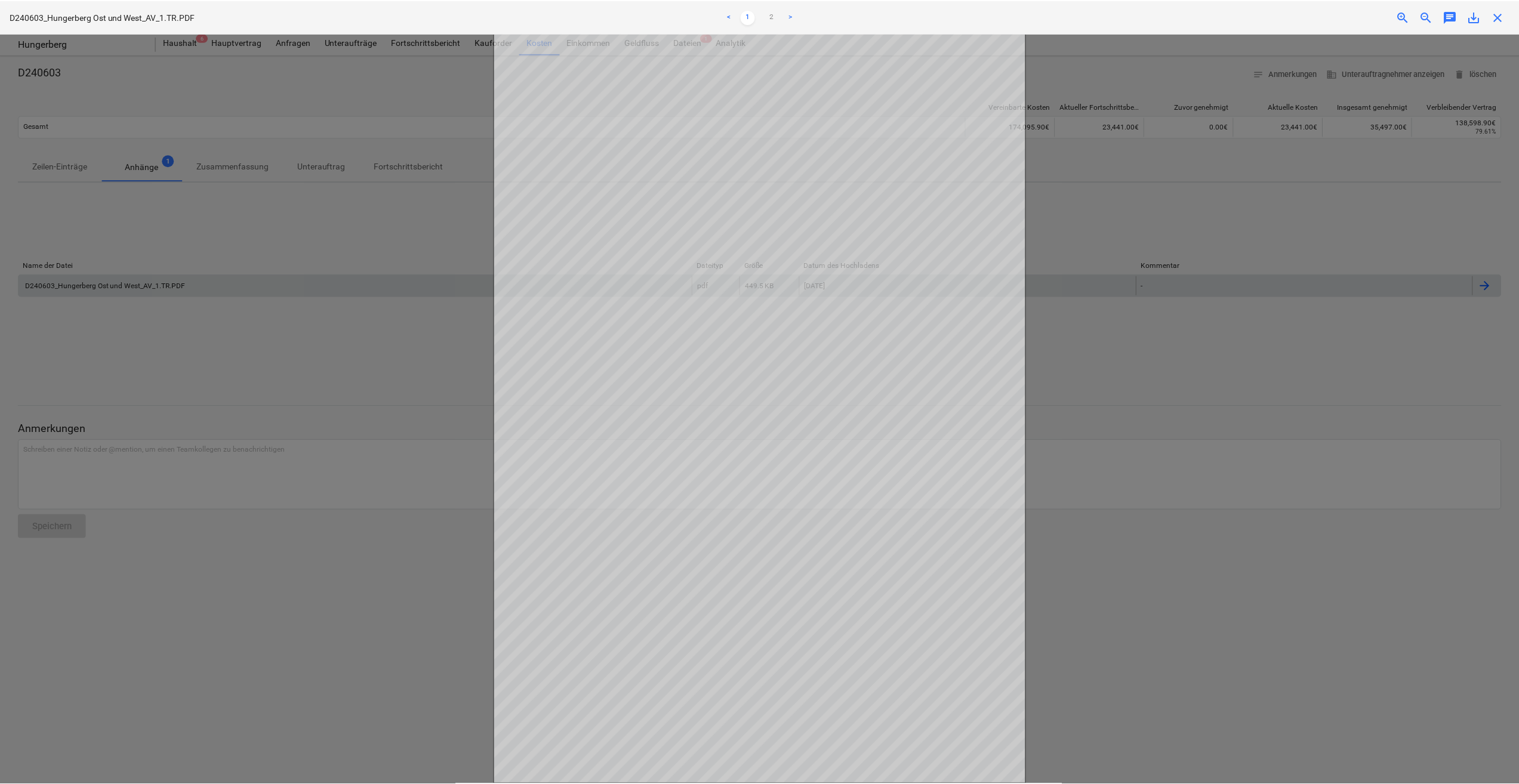
scroll to position [5, 0]
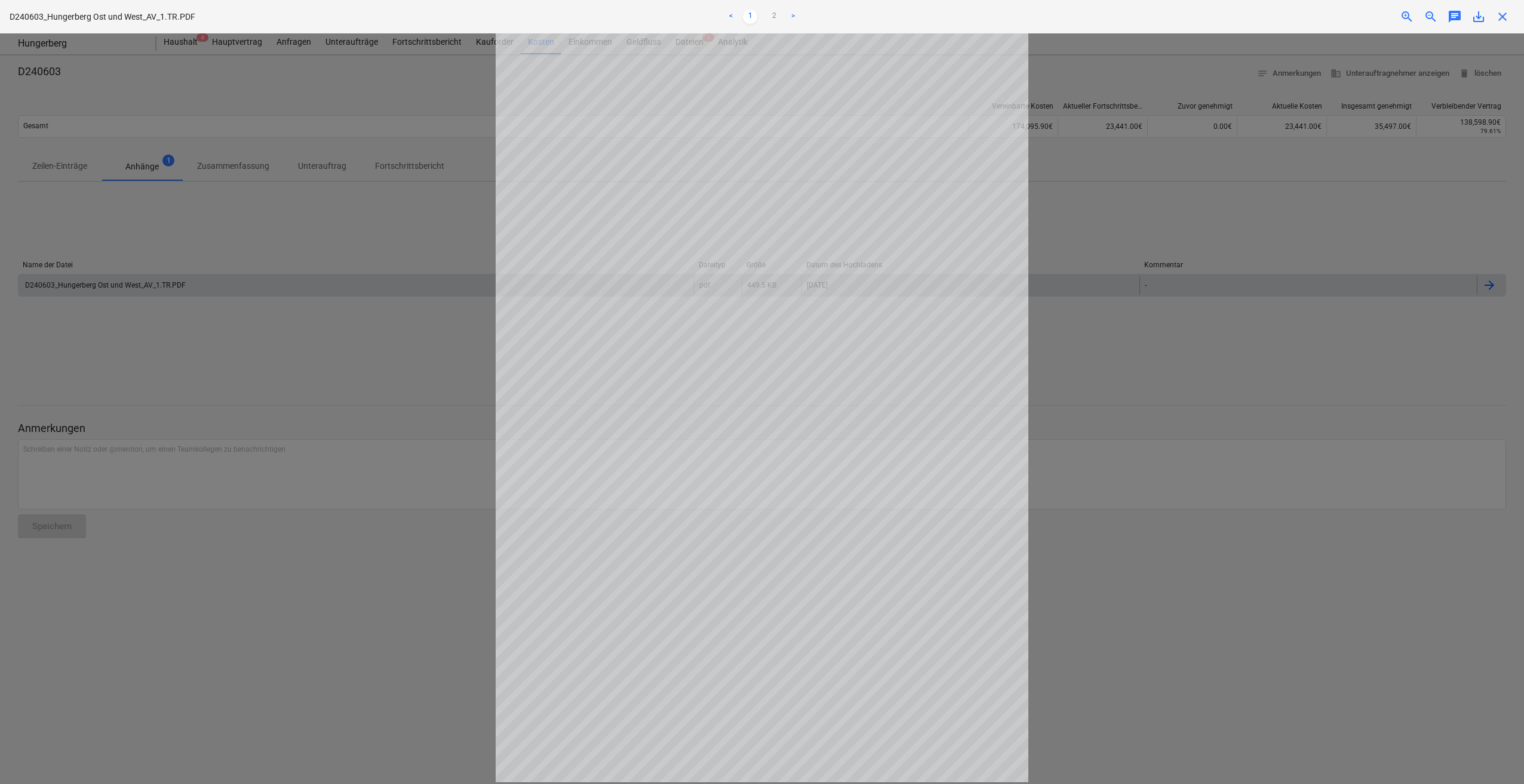
click at [1500, 20] on span "close" at bounding box center [1503, 17] width 14 height 14
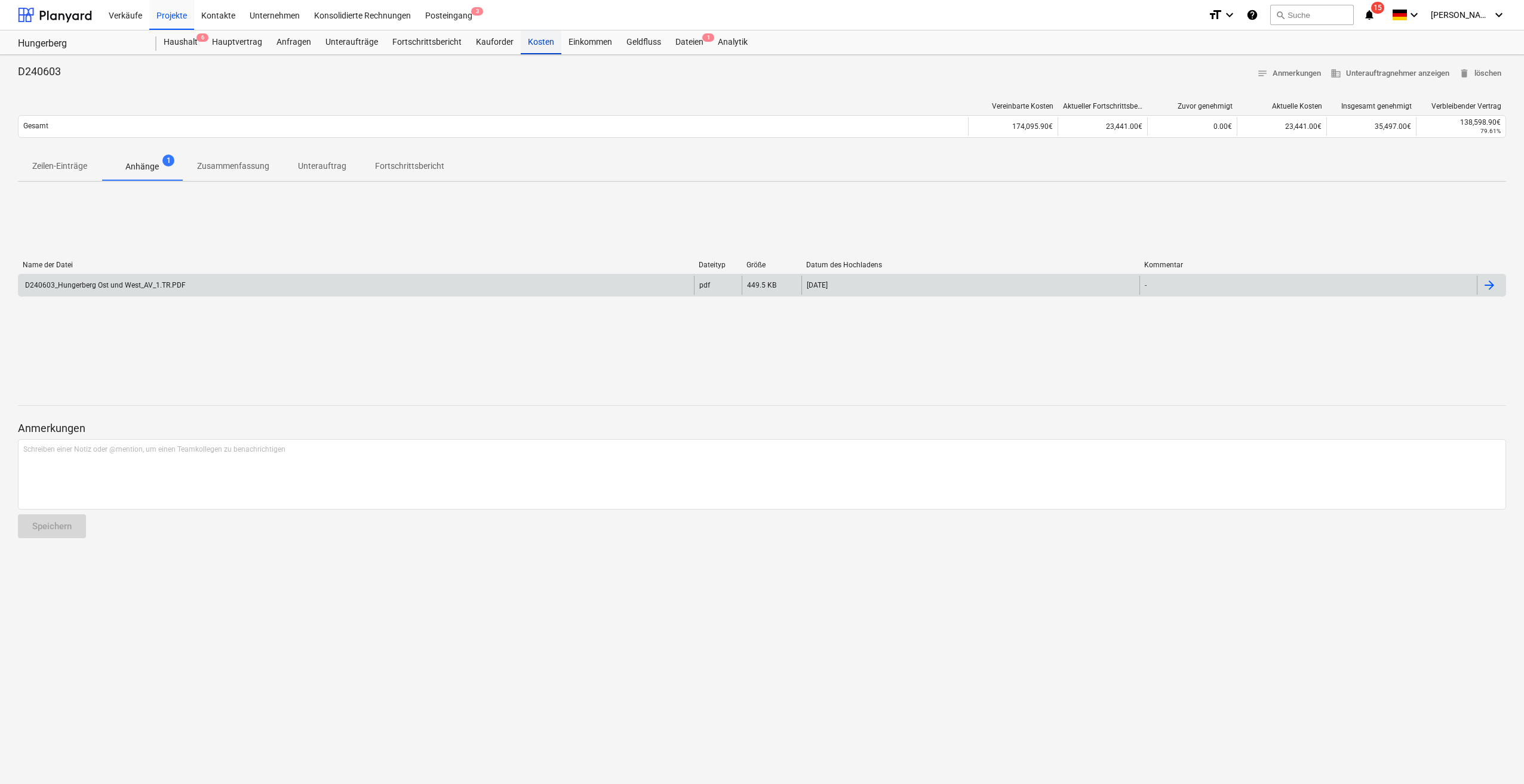
click at [540, 43] on div "Kosten" at bounding box center [541, 42] width 40 height 24
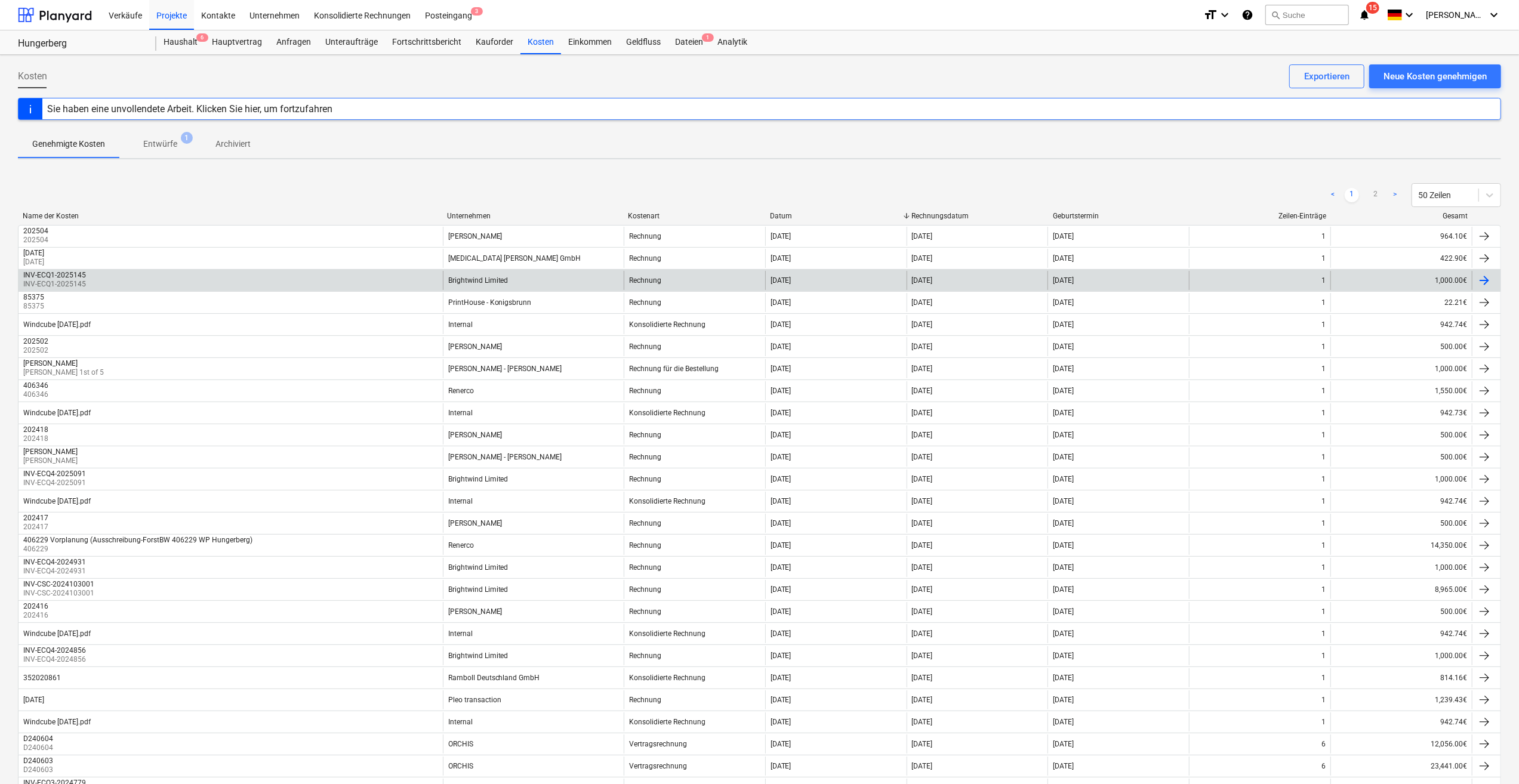
click at [1486, 279] on div at bounding box center [1485, 280] width 14 height 14
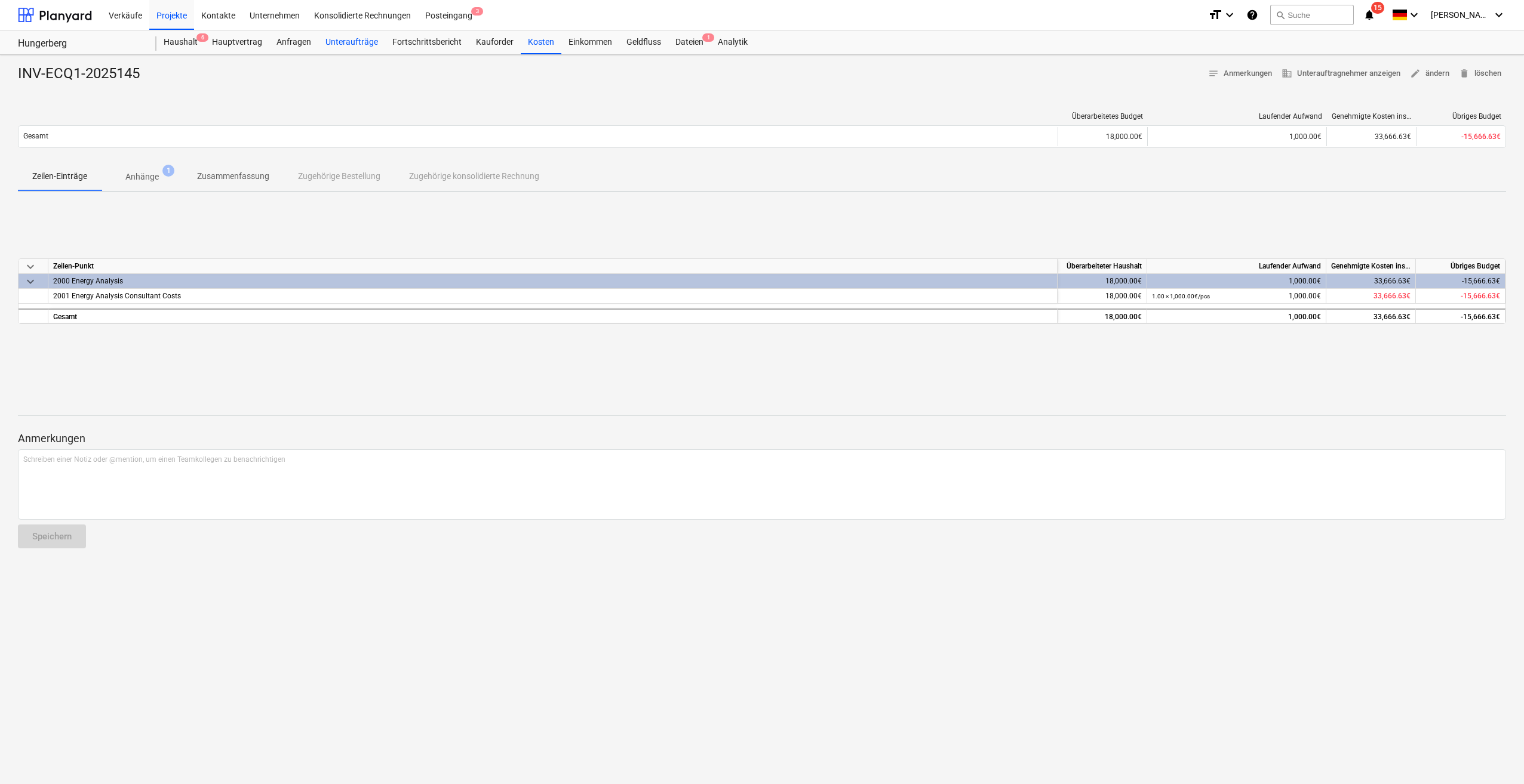
click at [355, 46] on div "Unteraufträge" at bounding box center [352, 42] width 67 height 24
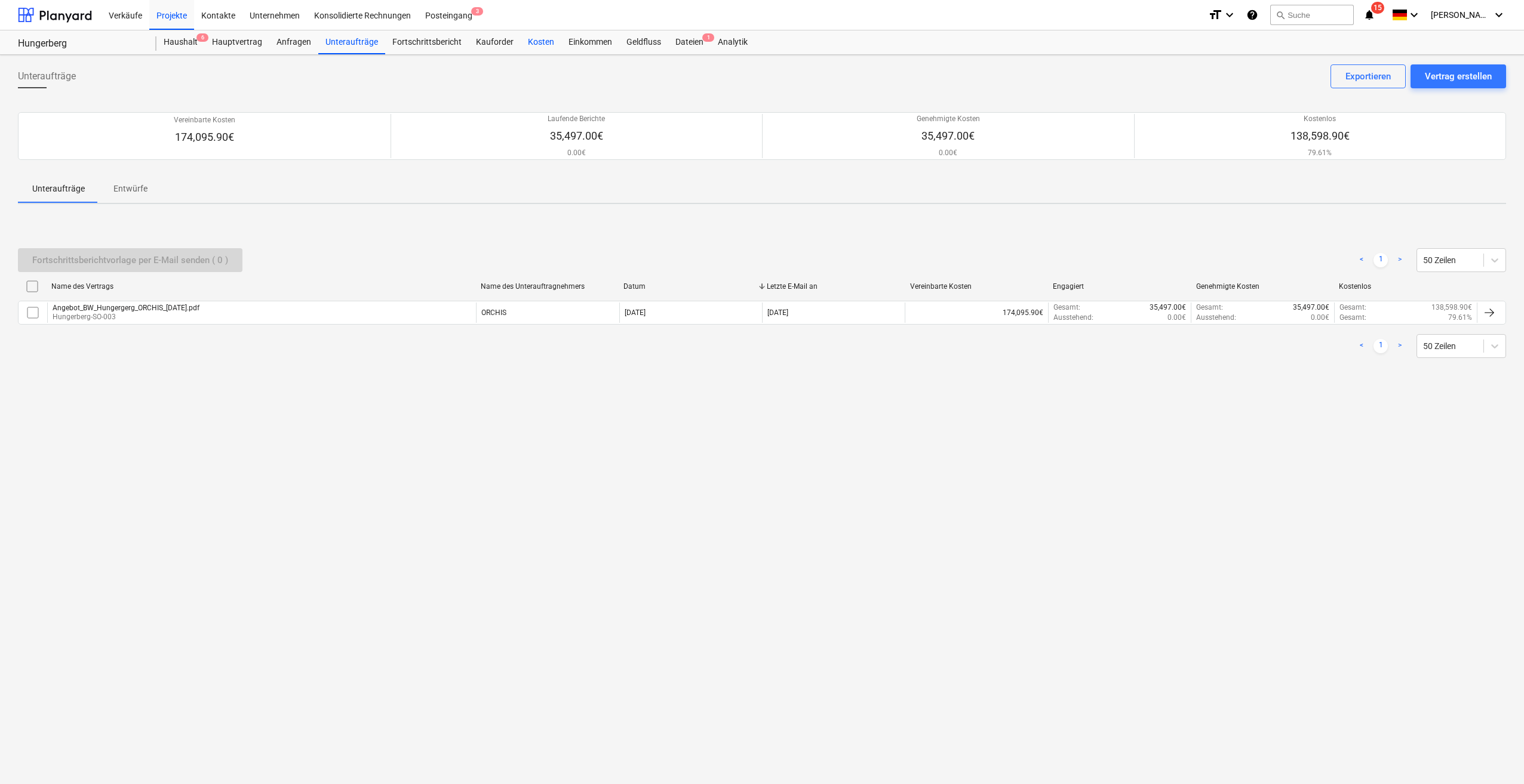
click at [541, 49] on div "Kosten" at bounding box center [541, 42] width 40 height 24
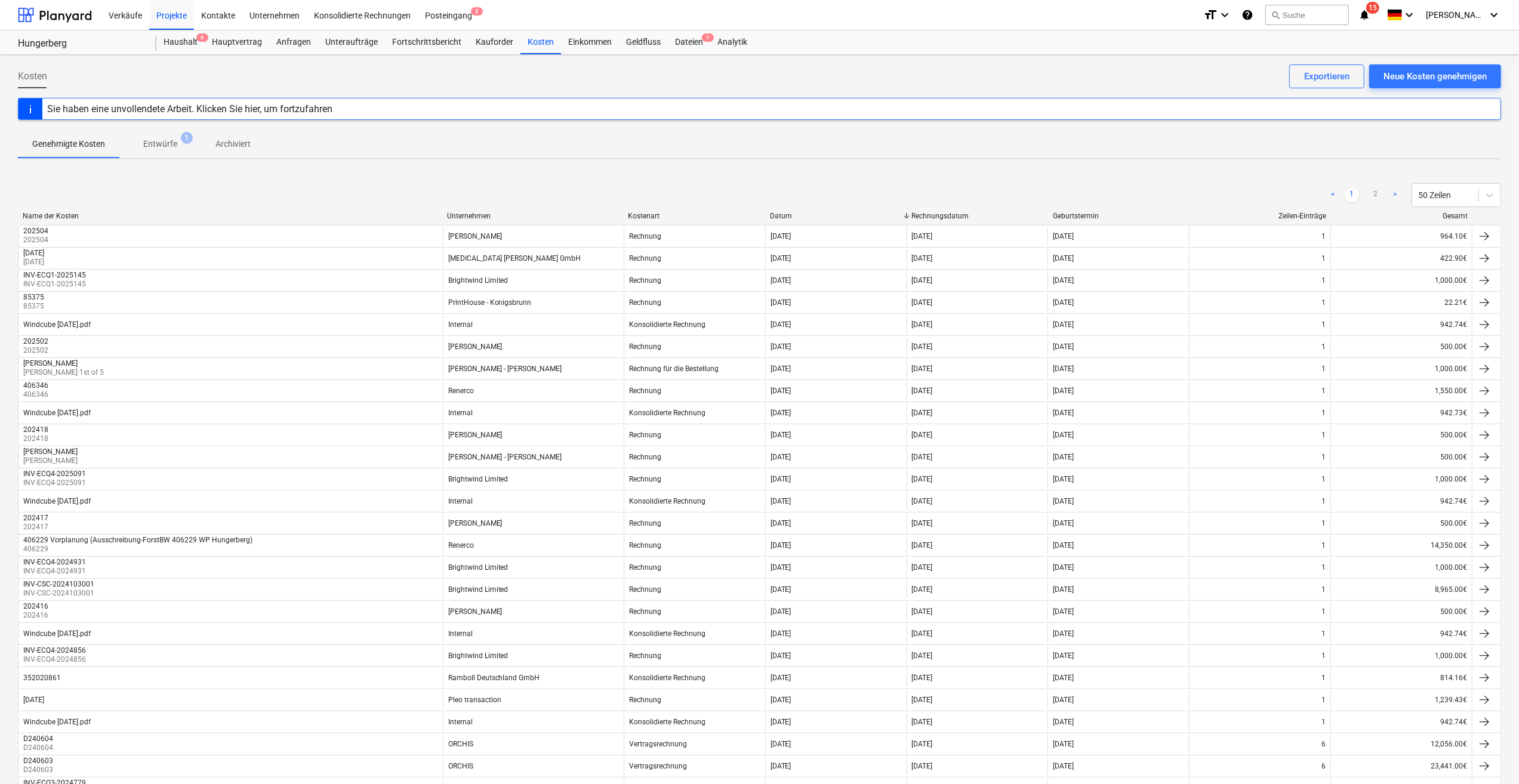
click at [461, 213] on div "Unternehmen" at bounding box center [532, 216] width 171 height 8
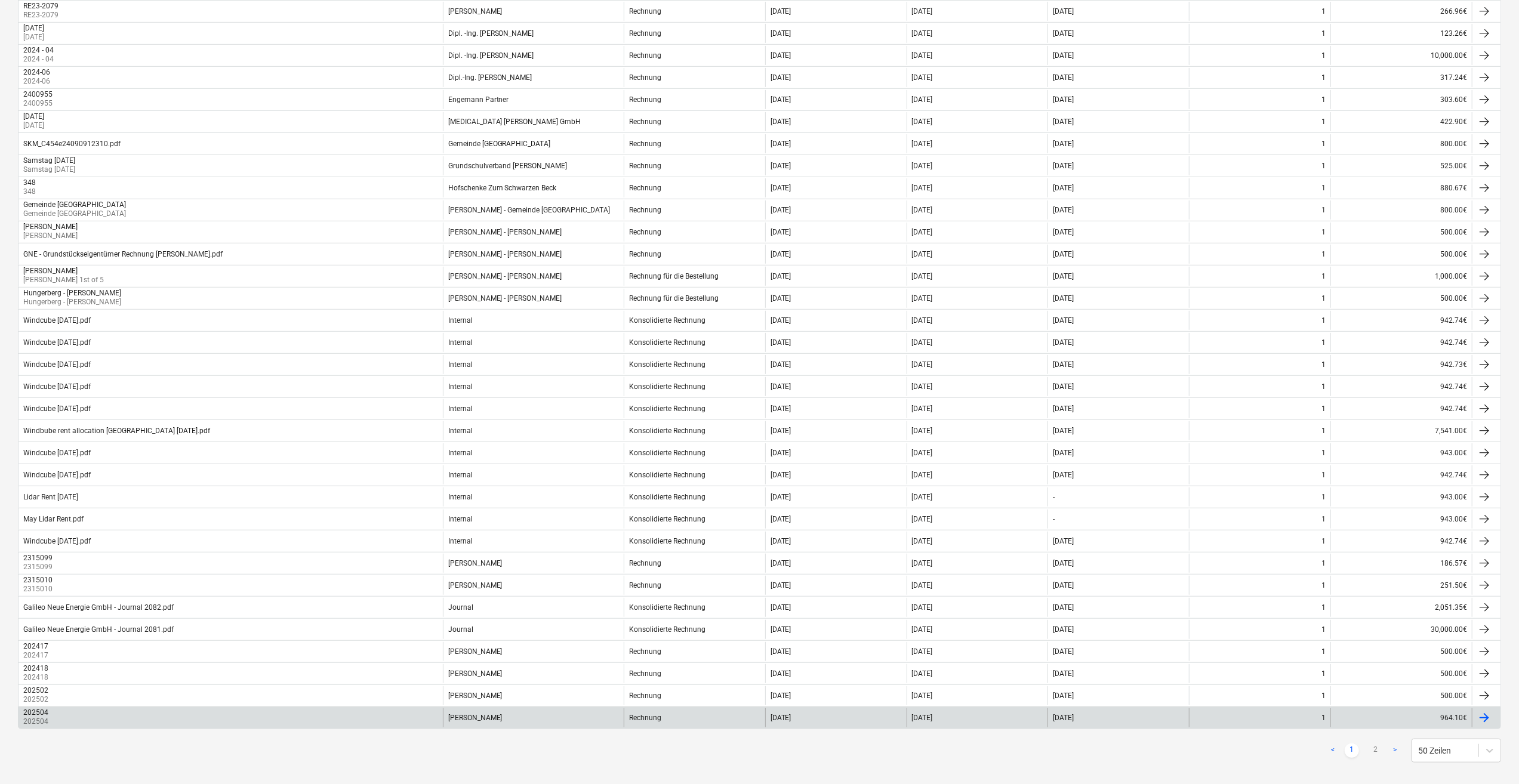
scroll to position [602, 0]
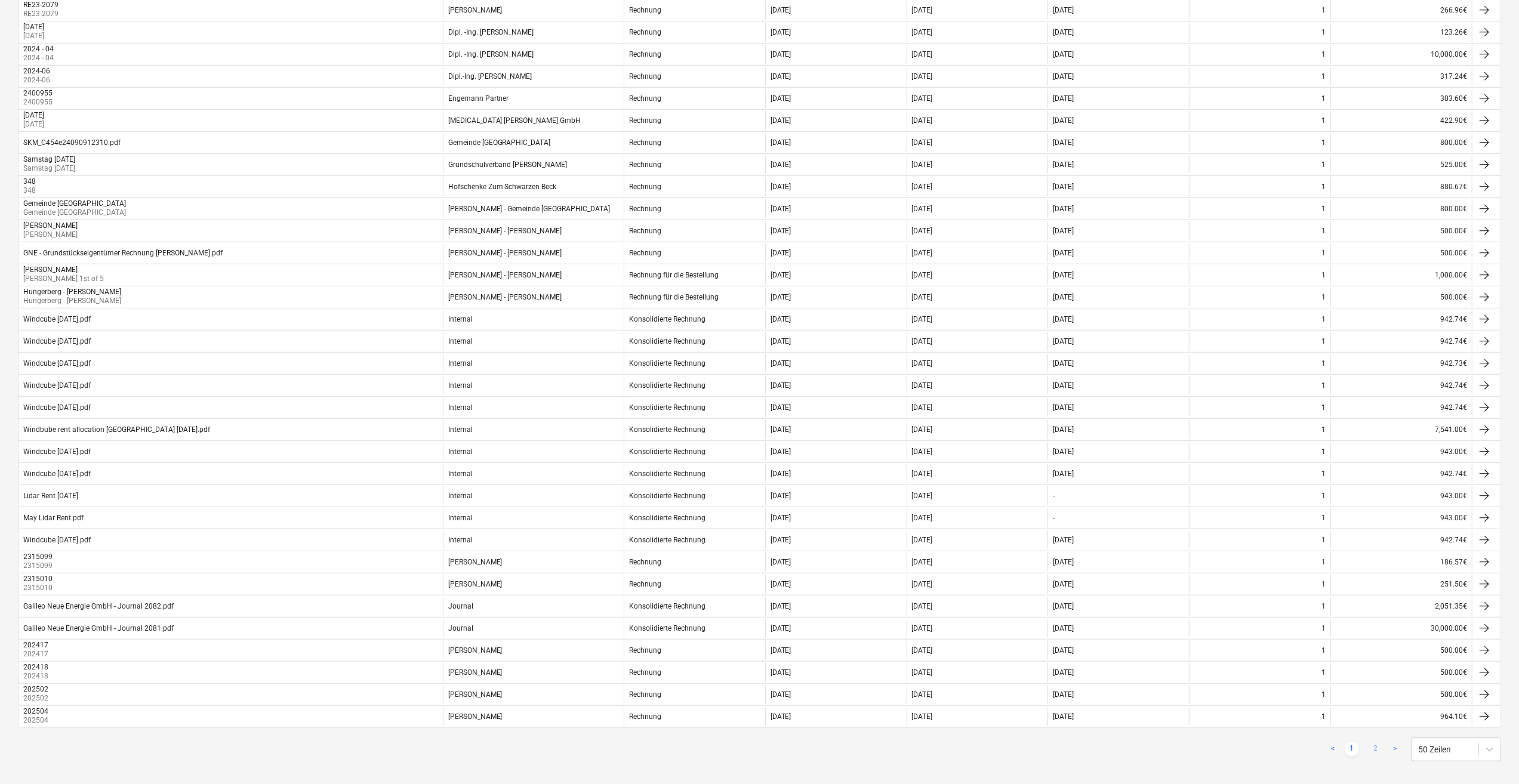
click at [1376, 742] on link "2" at bounding box center [1376, 750] width 14 height 14
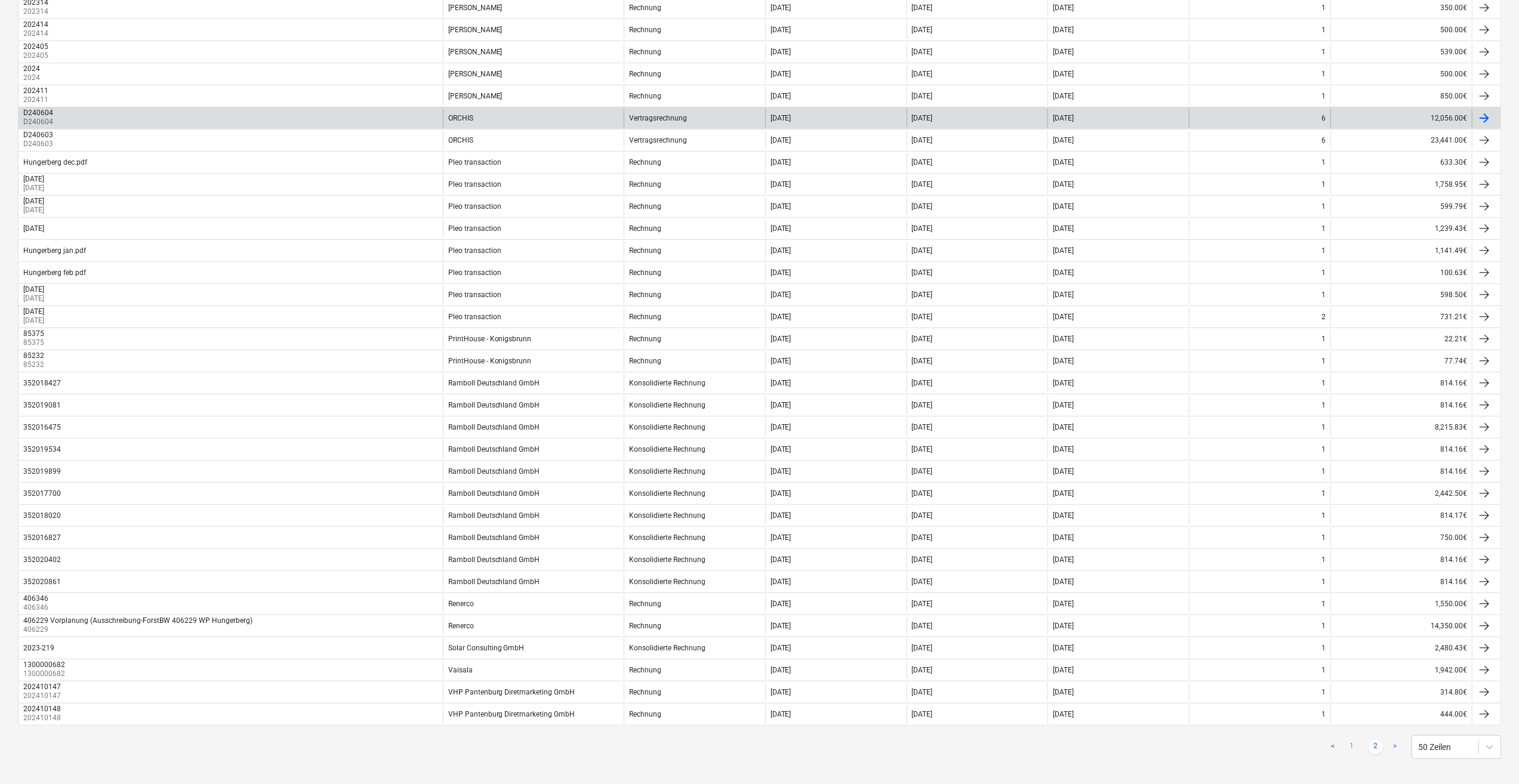
click at [1491, 113] on div at bounding box center [1485, 118] width 14 height 14
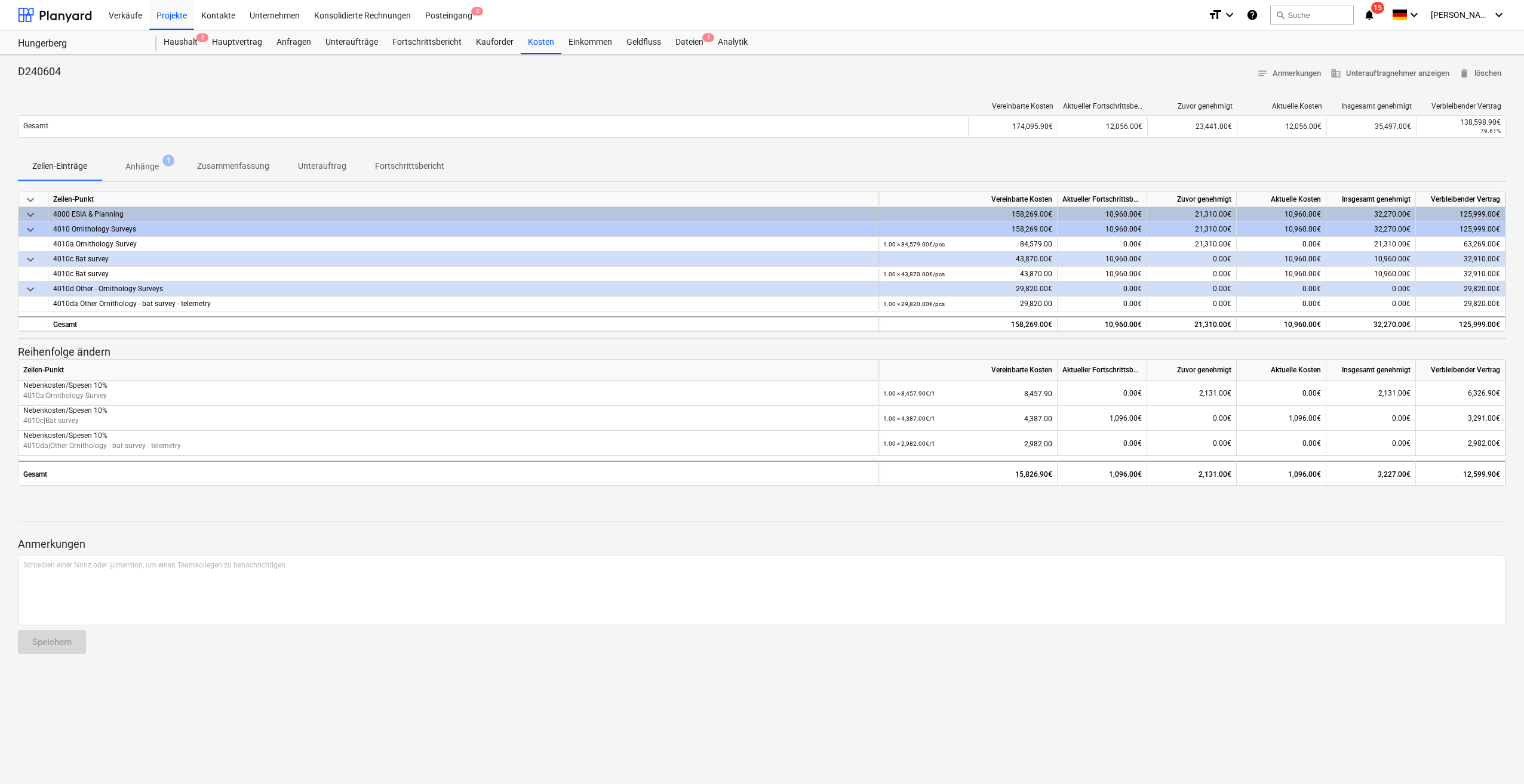
drag, startPoint x: 135, startPoint y: 181, endPoint x: 137, endPoint y: 170, distance: 11.2
click at [135, 181] on div "Zeilen-Einträge Anhänge 1 Zusammenfassung Unterauftrag Fortschrittsbericht" at bounding box center [762, 167] width 1488 height 30
click at [140, 168] on p "Anhänge" at bounding box center [142, 167] width 33 height 12
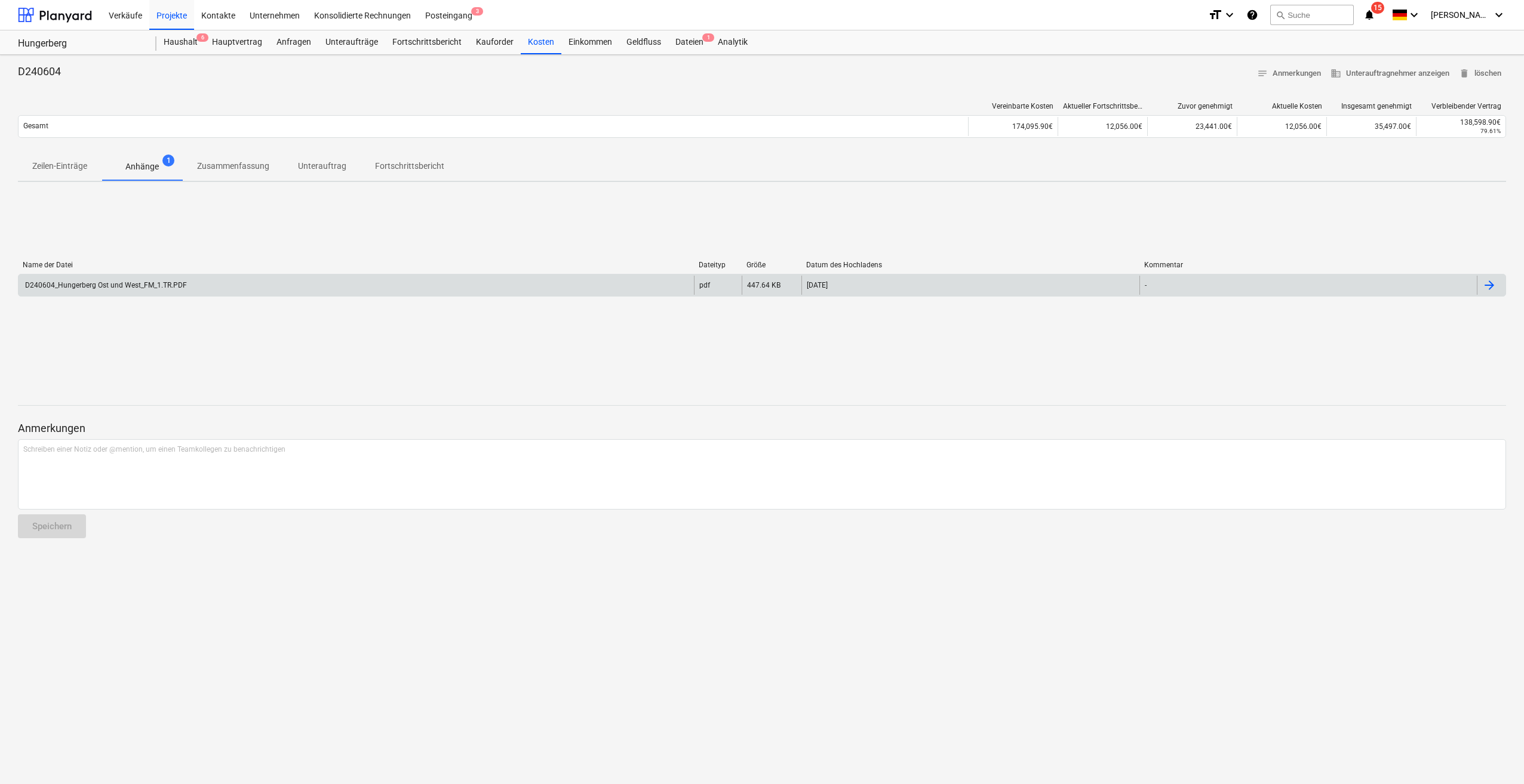
click at [96, 291] on div "D240604_Hungerberg Ost und West_FM_1.TR.PDF" at bounding box center [355, 285] width 675 height 19
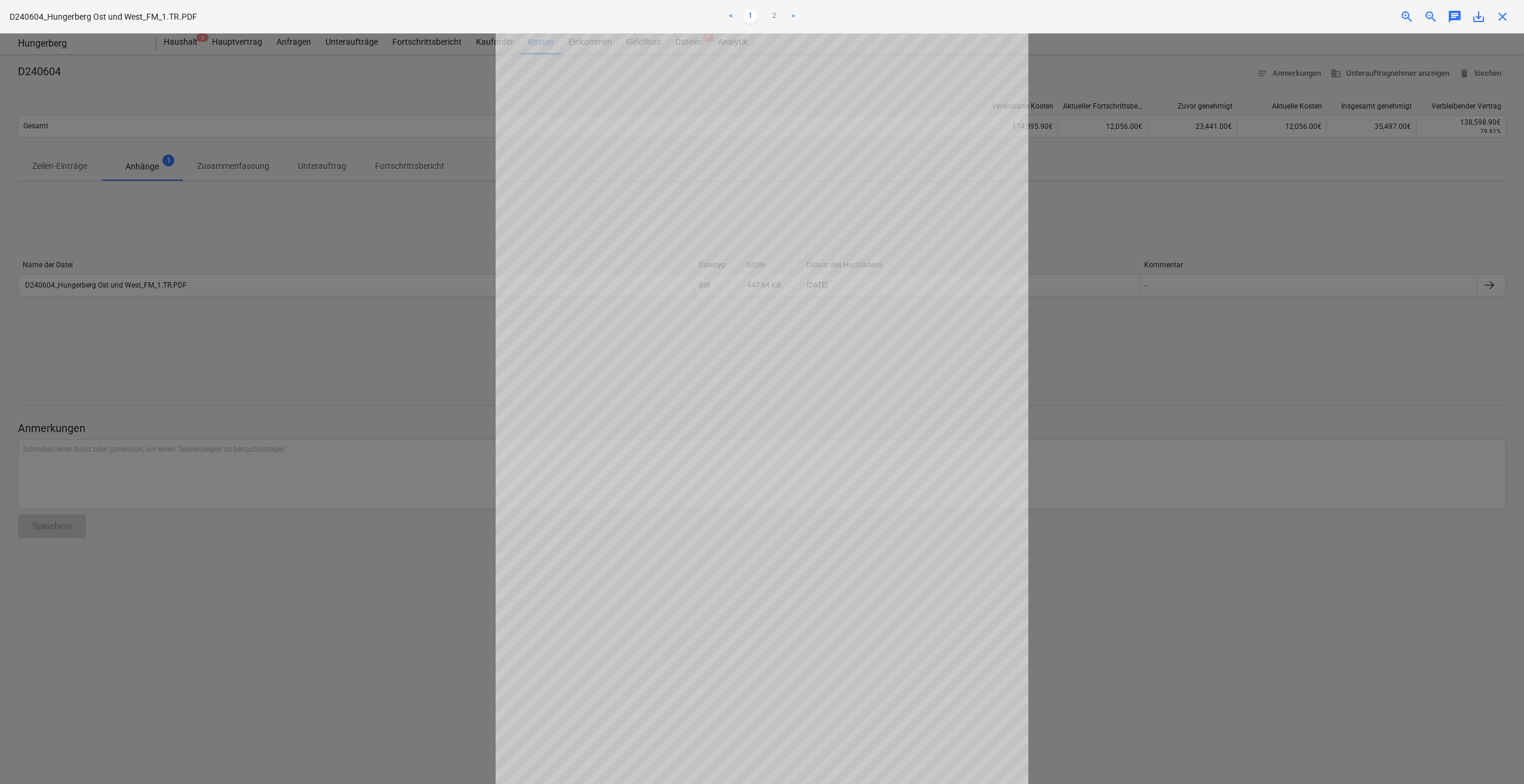
click at [1504, 12] on span "close" at bounding box center [1503, 17] width 14 height 14
